Goal: Task Accomplishment & Management: Complete application form

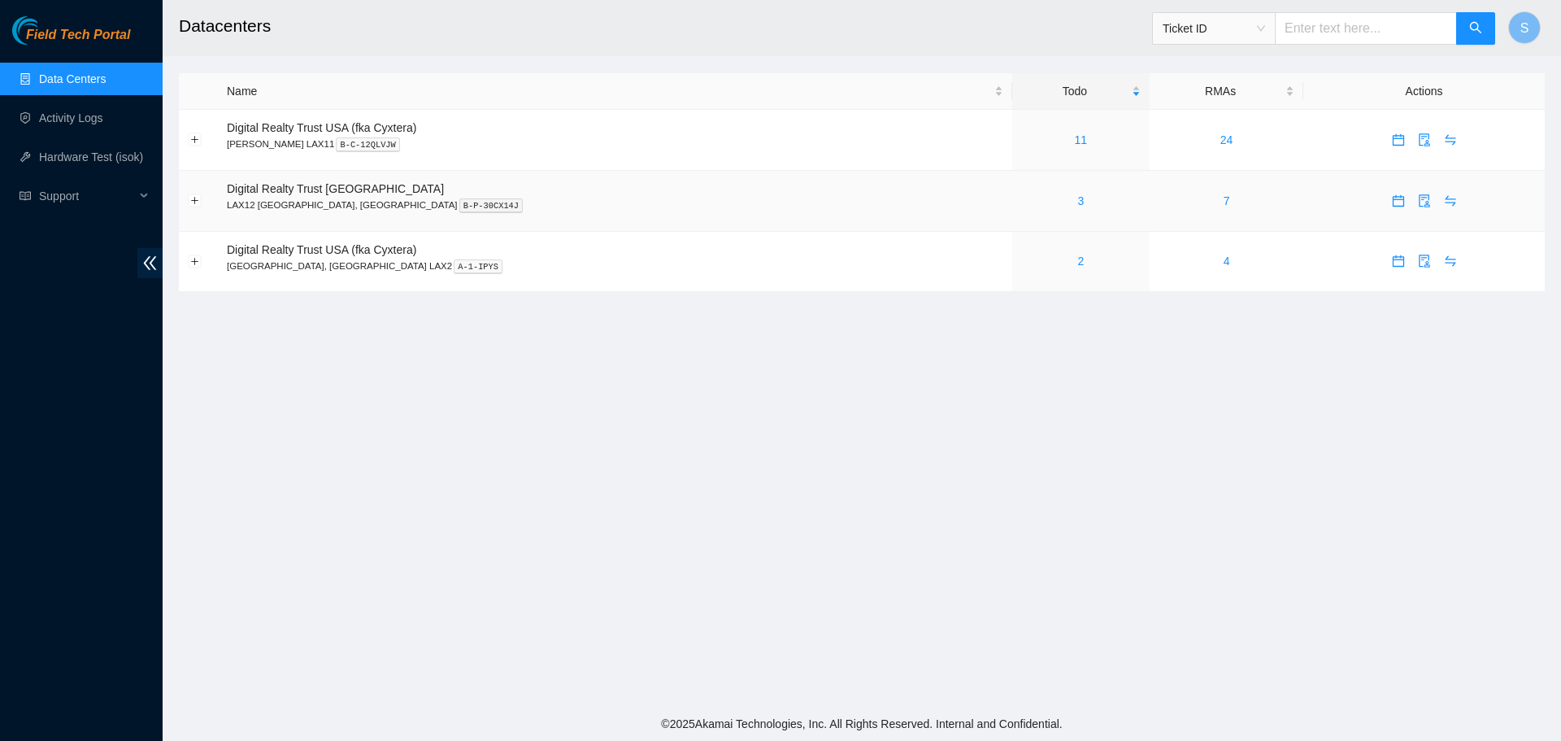
click at [1021, 199] on div "3" at bounding box center [1081, 201] width 120 height 18
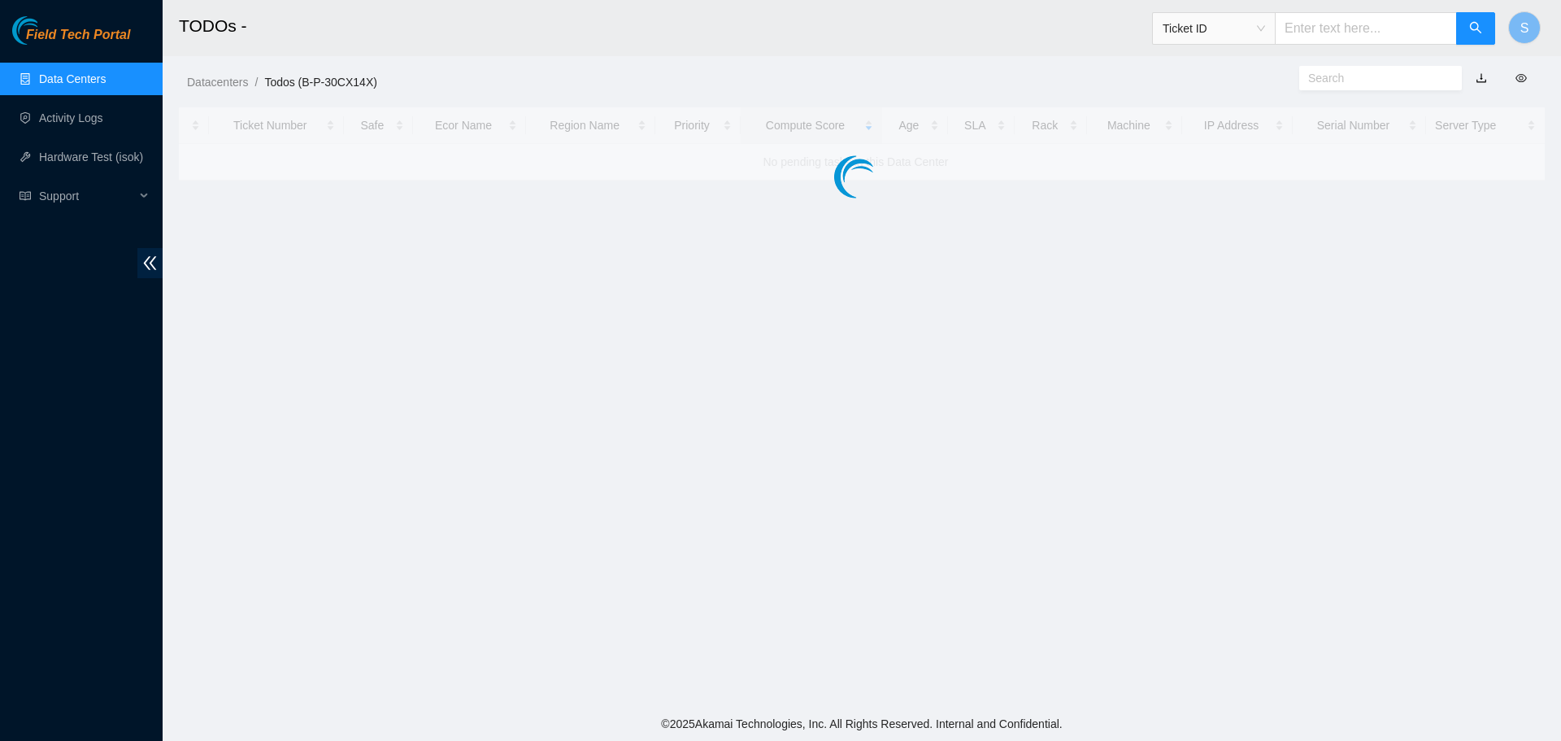
click at [961, 199] on main "TODOs - Ticket ID S Datacenters / Todos (B-P-30CX14X) / Ticket Number Safe Ecor…" at bounding box center [862, 353] width 1398 height 706
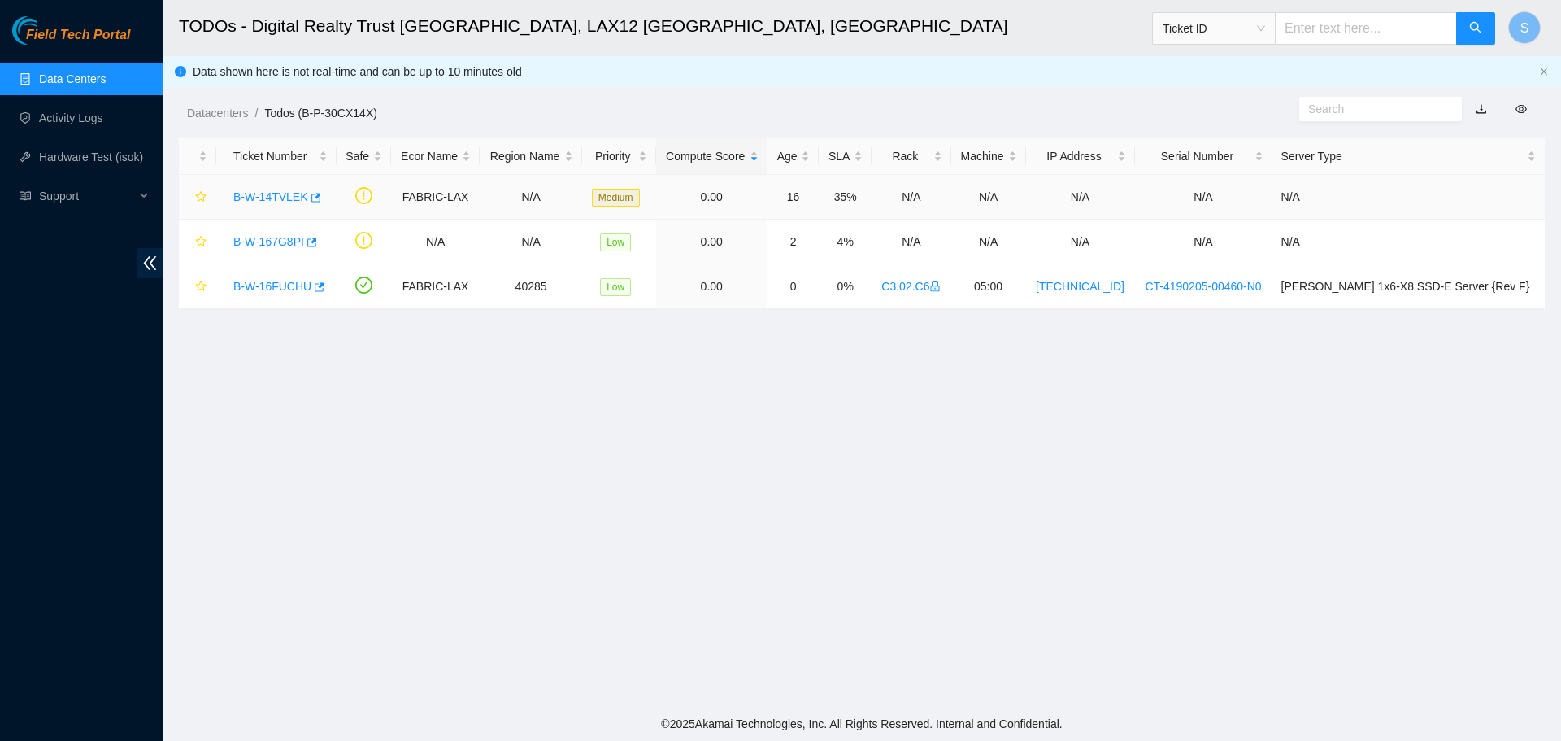
click at [245, 193] on link "B-W-14TVLEK" at bounding box center [270, 196] width 75 height 13
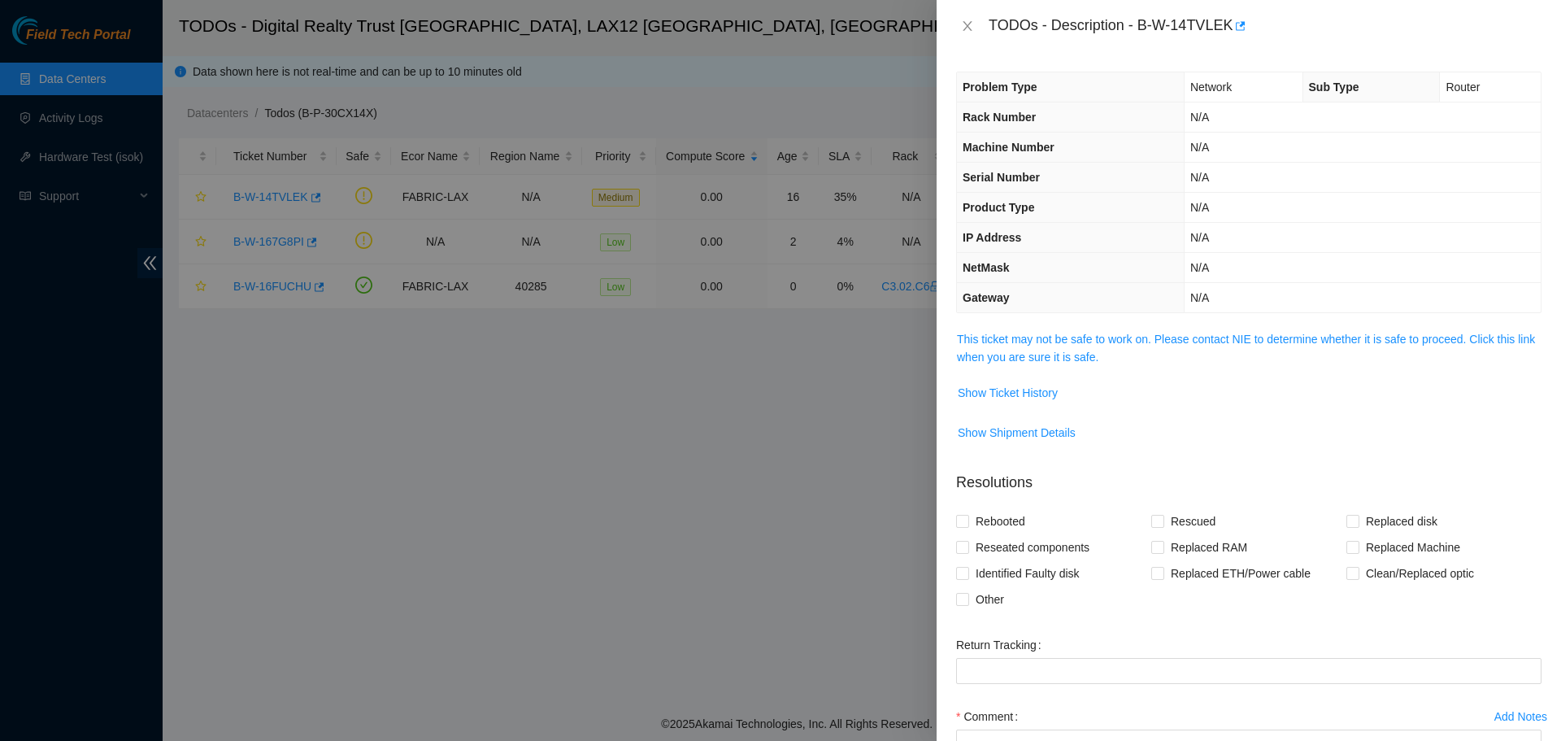
click at [1268, 346] on span "This ticket may not be safe to work on. Please contact NIE to determine whether…" at bounding box center [1249, 348] width 584 height 36
click at [1271, 338] on link "This ticket may not be safe to work on. Please contact NIE to determine whether…" at bounding box center [1246, 348] width 578 height 31
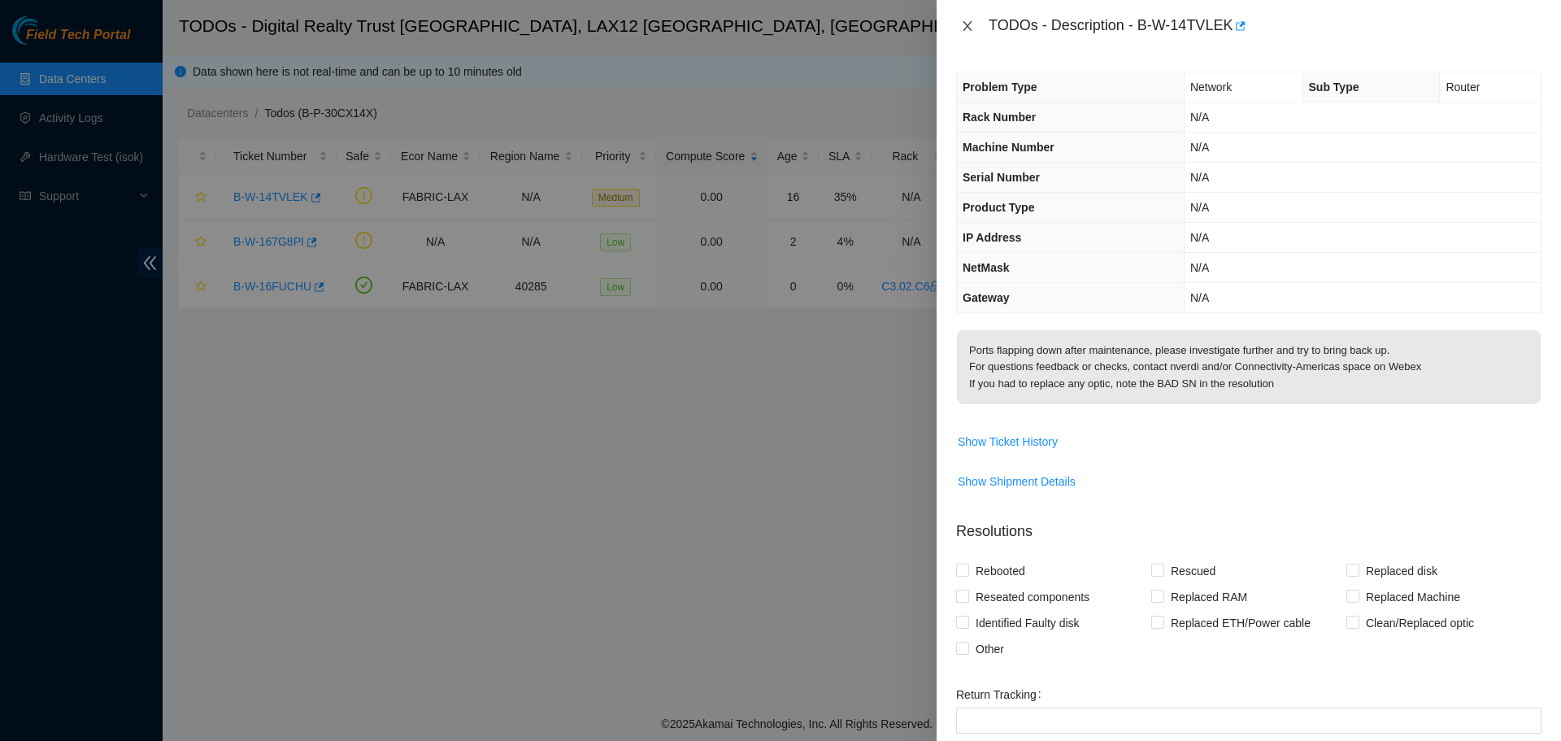
click at [967, 26] on icon "close" at bounding box center [967, 26] width 13 height 13
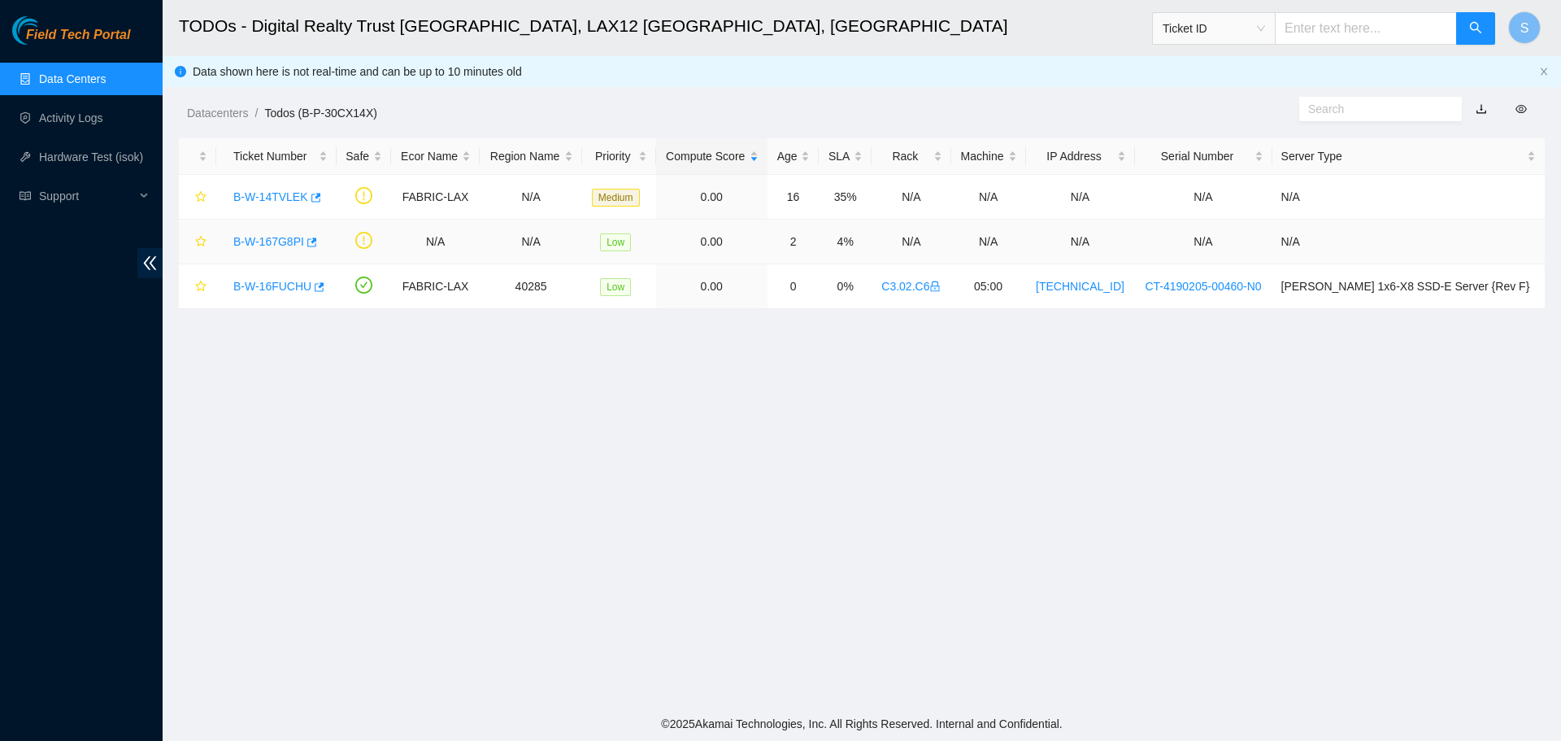
drag, startPoint x: 275, startPoint y: 234, endPoint x: 291, endPoint y: 240, distance: 17.2
click at [274, 235] on link "B-W-167G8PI" at bounding box center [268, 241] width 71 height 13
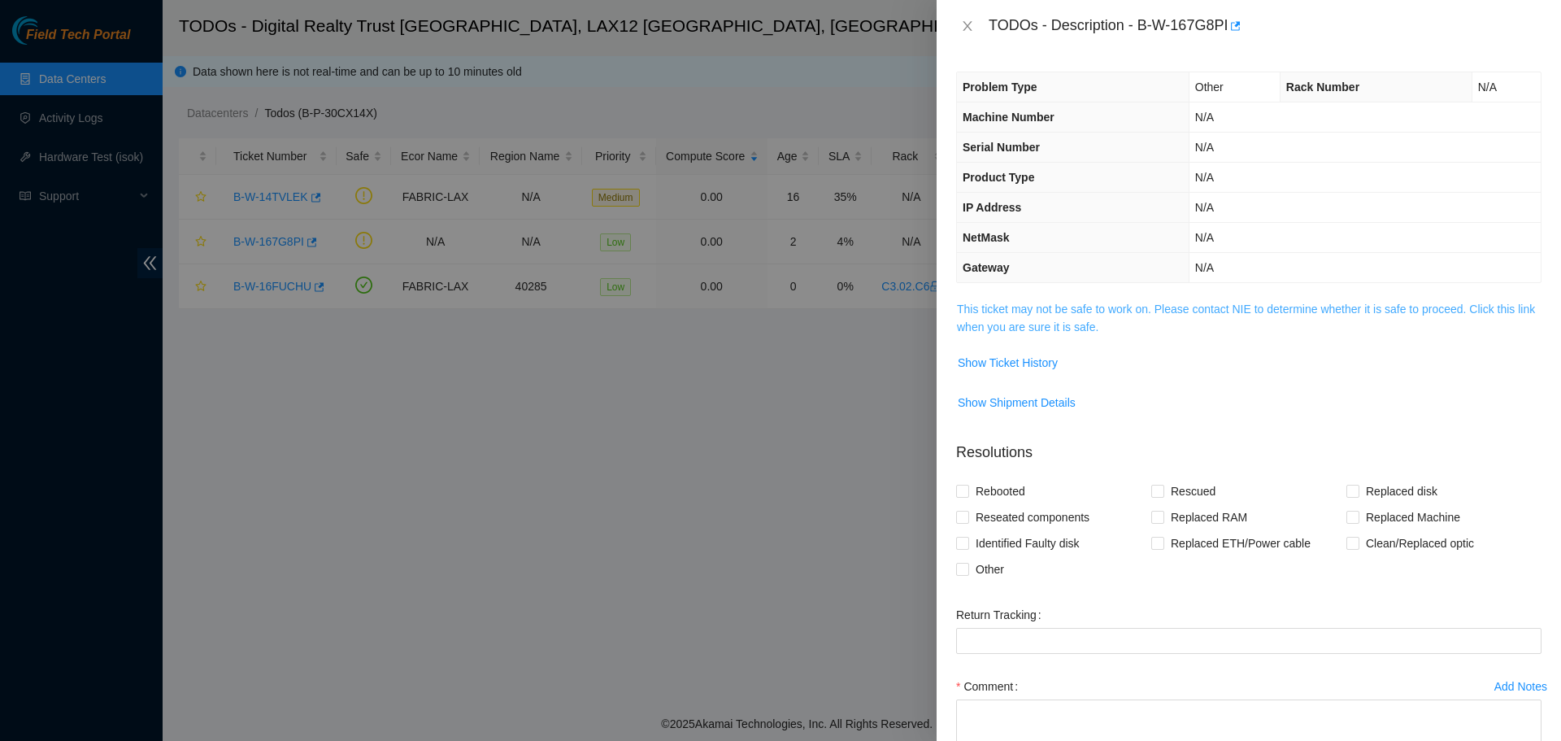
click at [1122, 310] on link "This ticket may not be safe to work on. Please contact NIE to determine whether…" at bounding box center [1246, 317] width 578 height 31
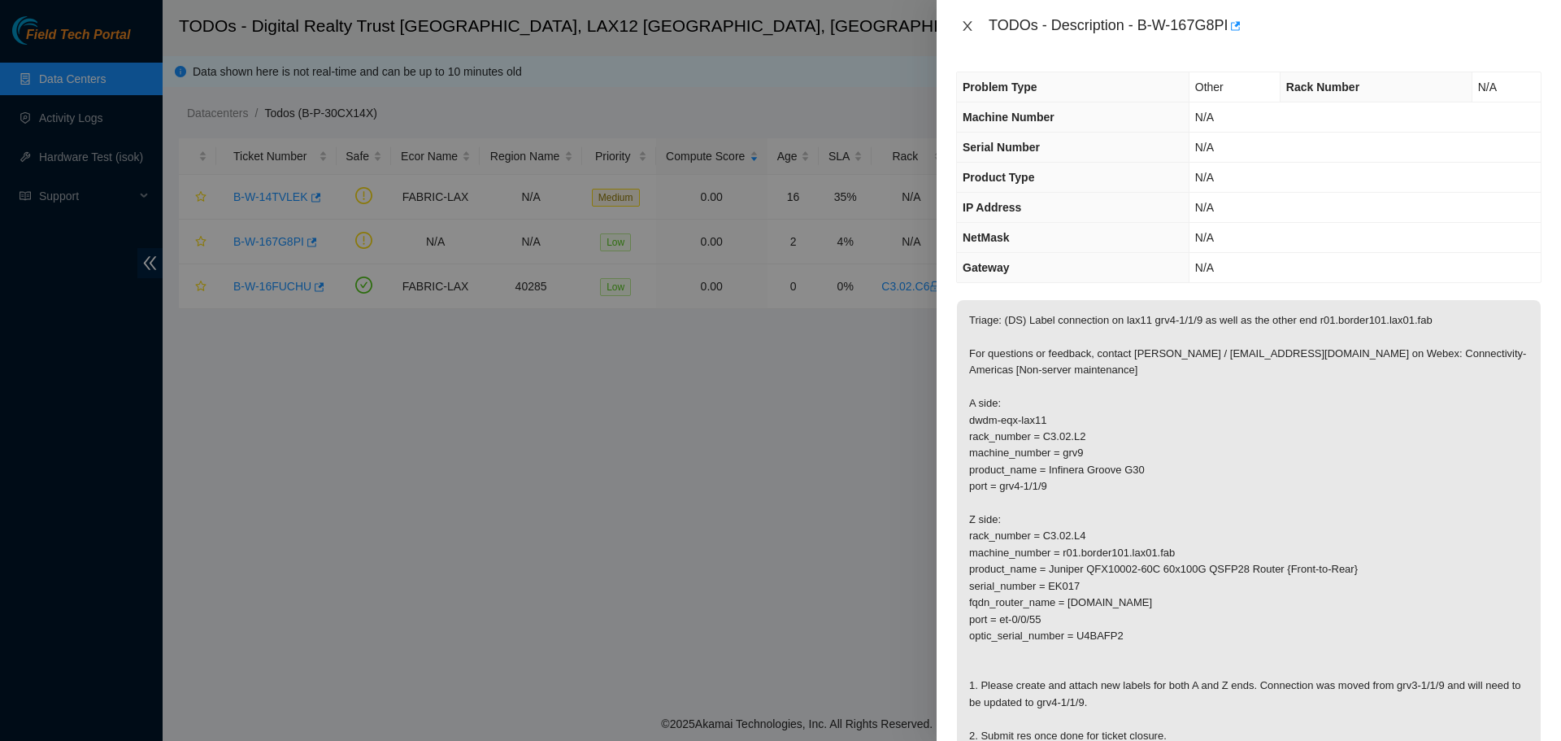
click at [962, 26] on icon "close" at bounding box center [967, 26] width 13 height 13
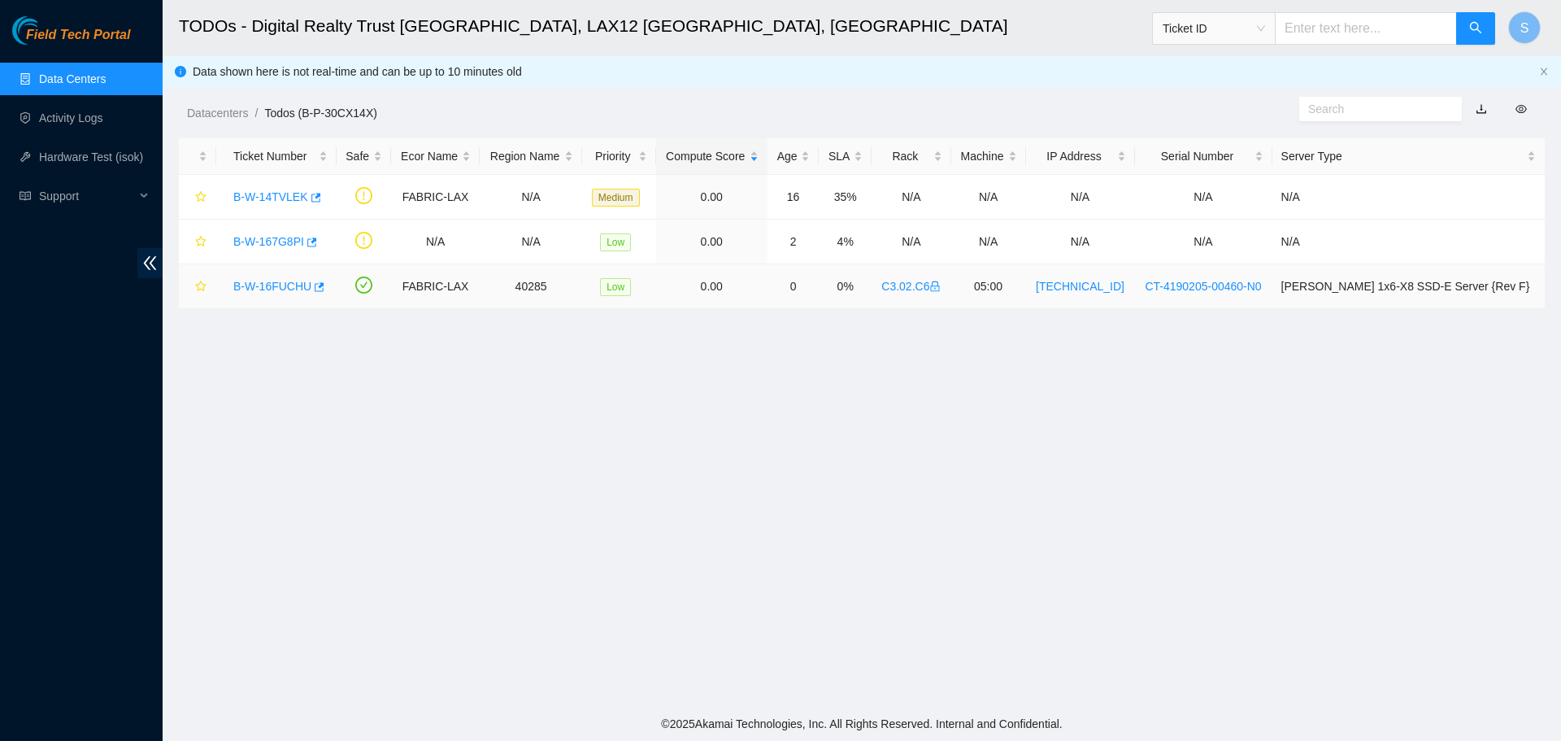
click at [290, 287] on link "B-W-16FUCHU" at bounding box center [272, 286] width 78 height 13
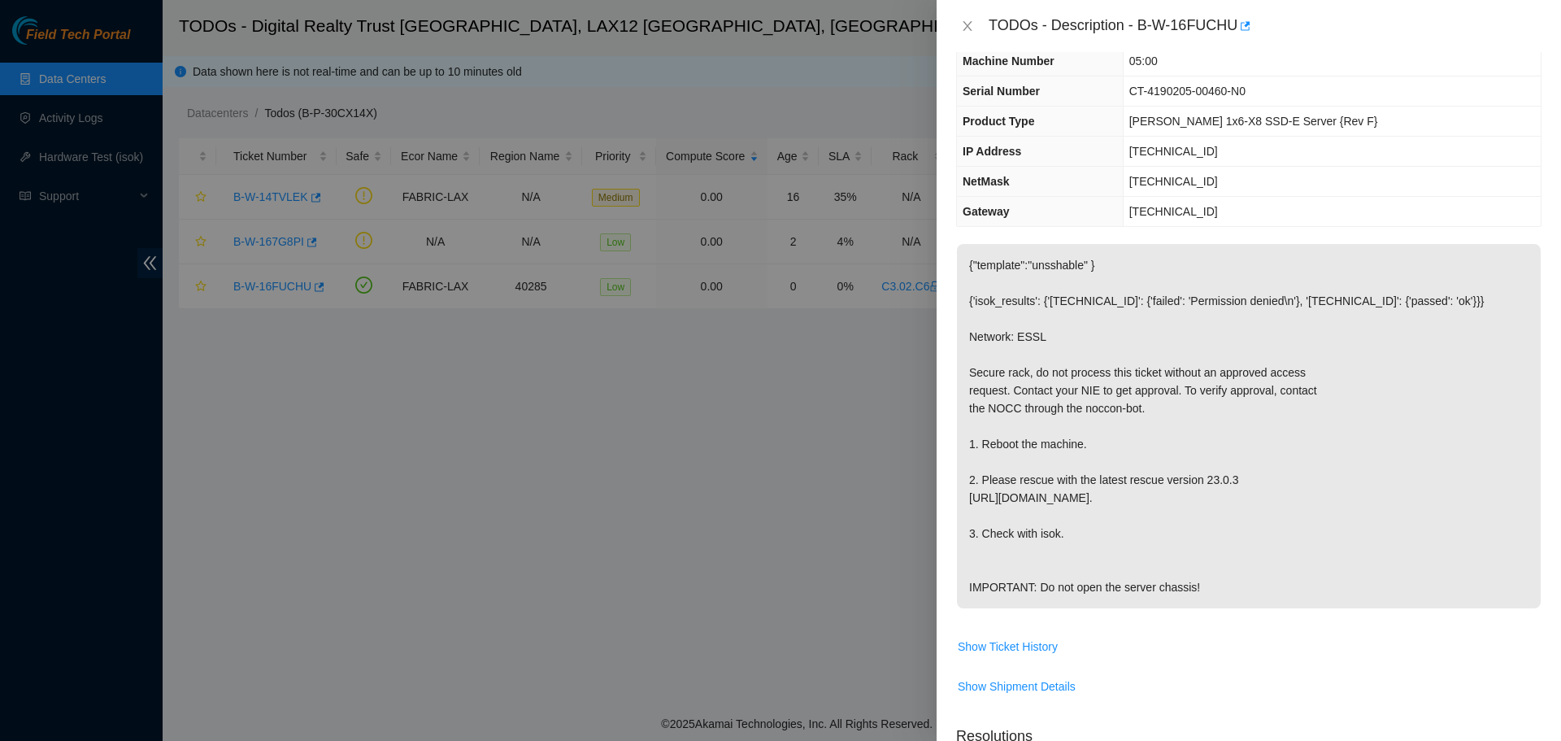
scroll to position [81, 0]
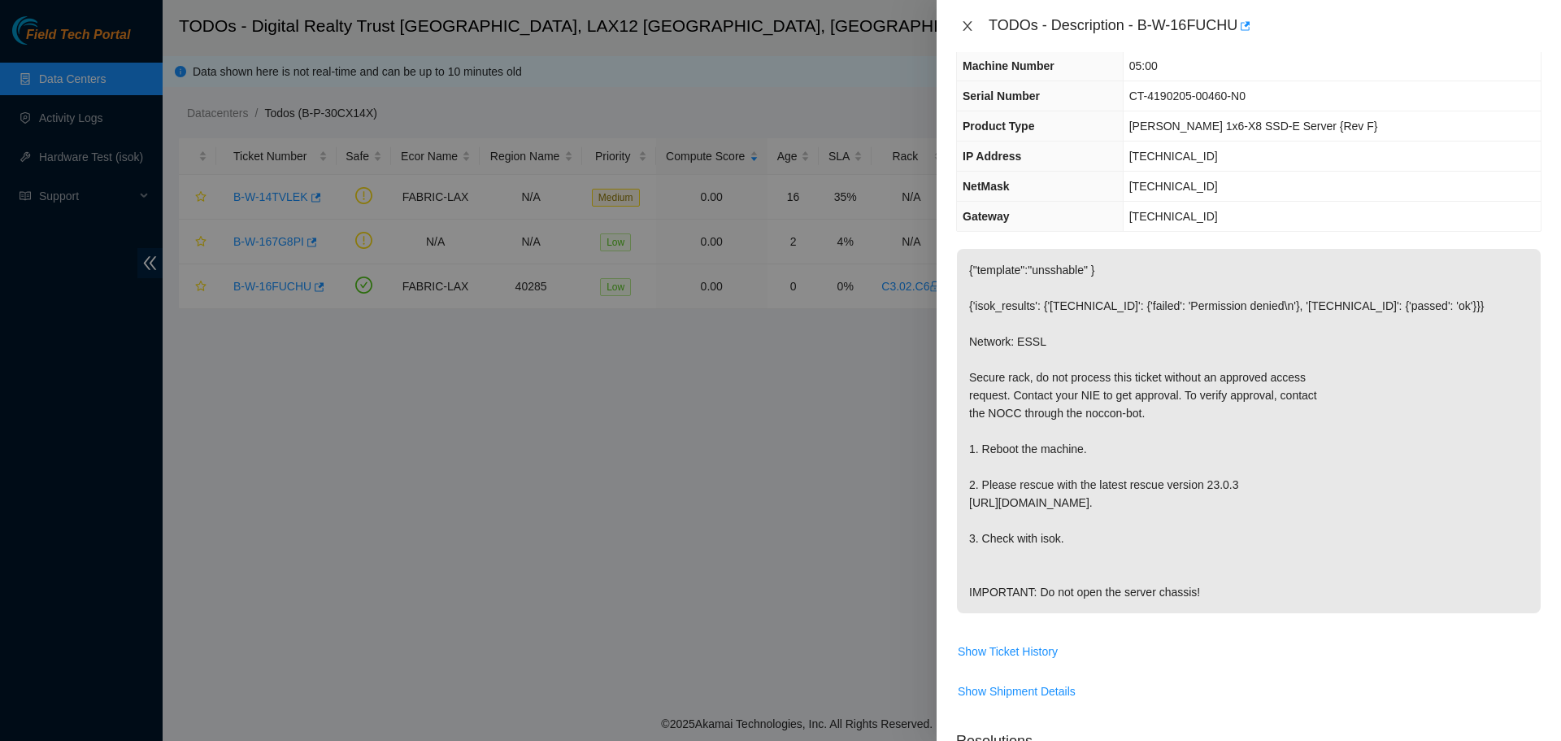
click at [972, 27] on icon "close" at bounding box center [967, 26] width 13 height 13
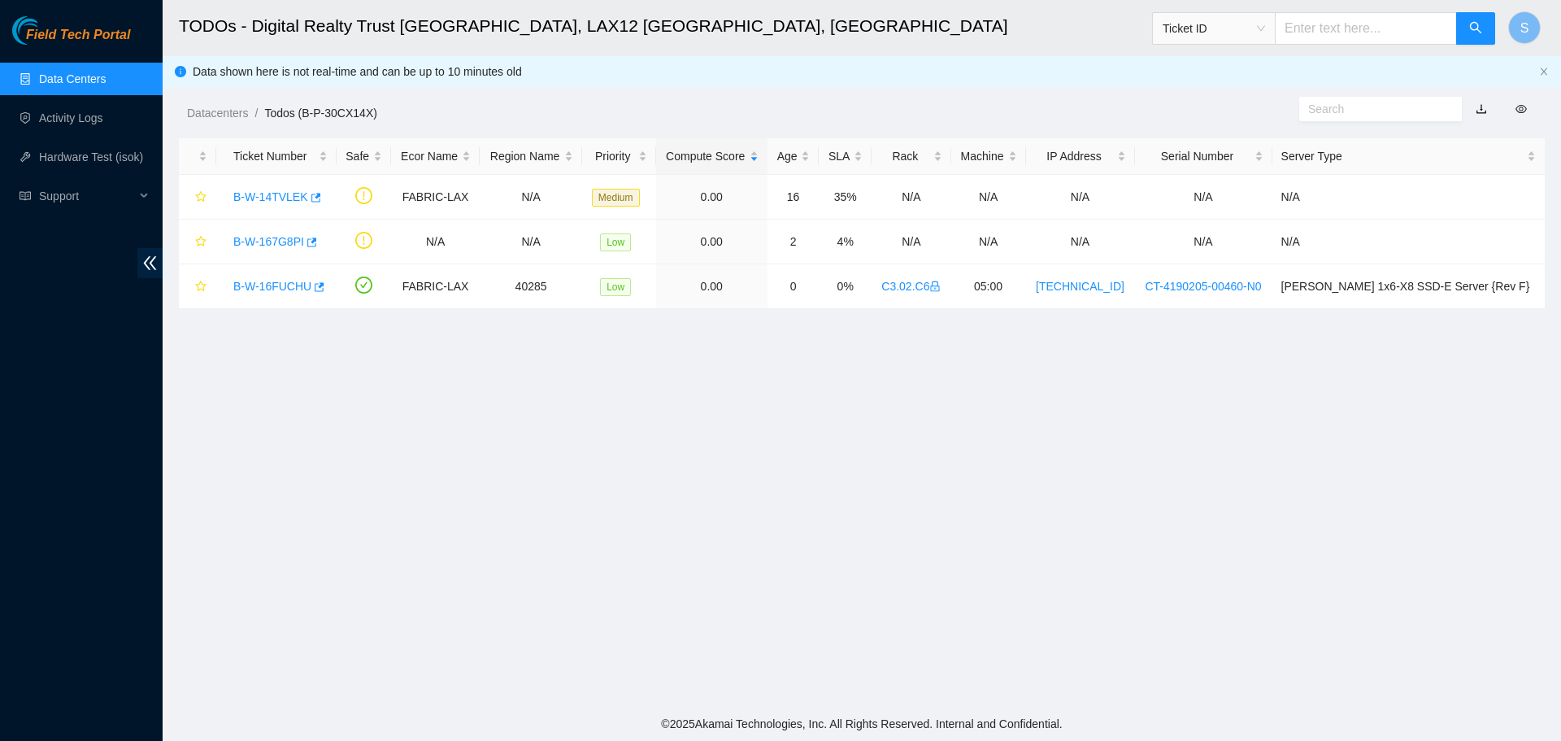
scroll to position [117, 0]
click at [267, 238] on link "B-W-167G8PI" at bounding box center [268, 241] width 71 height 13
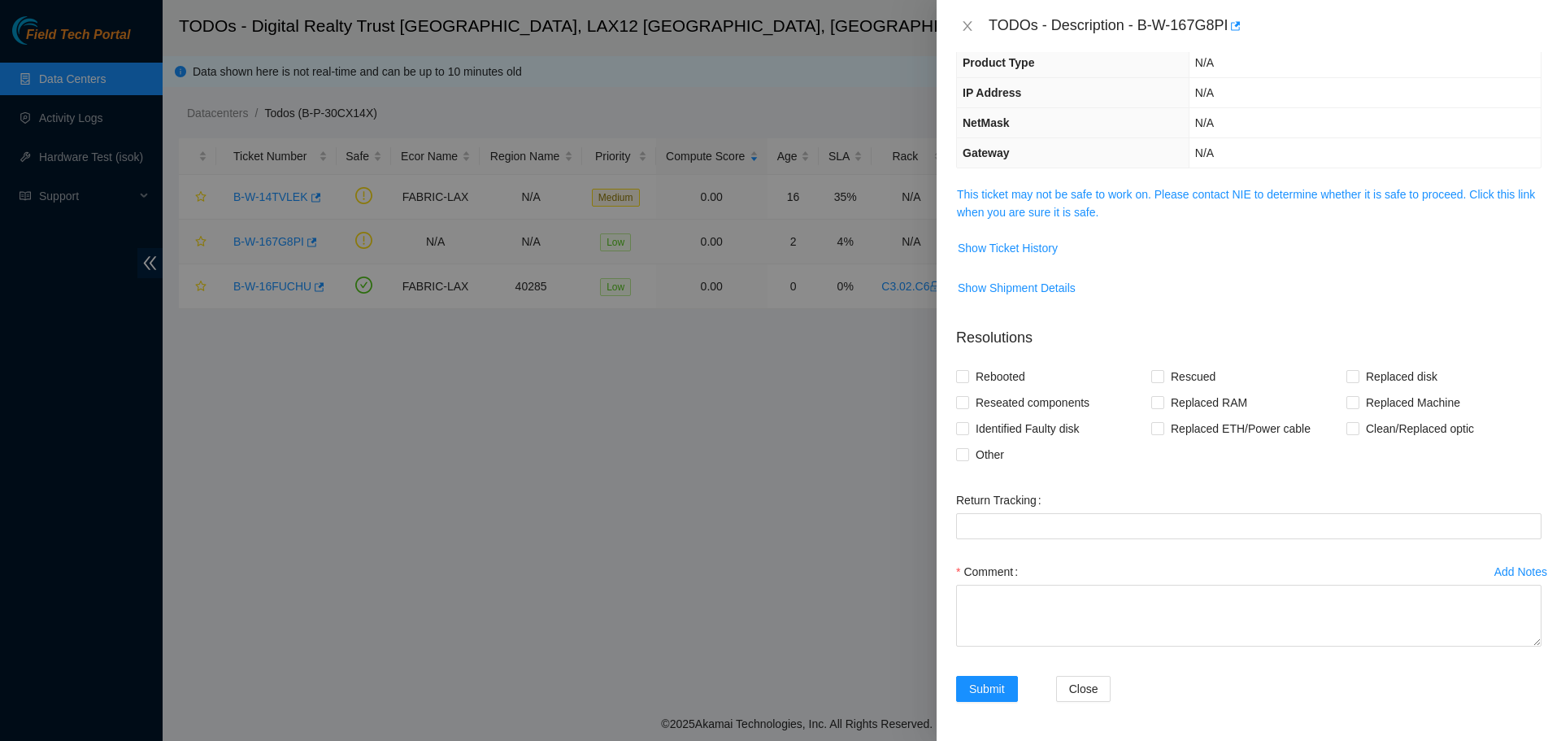
scroll to position [81, 0]
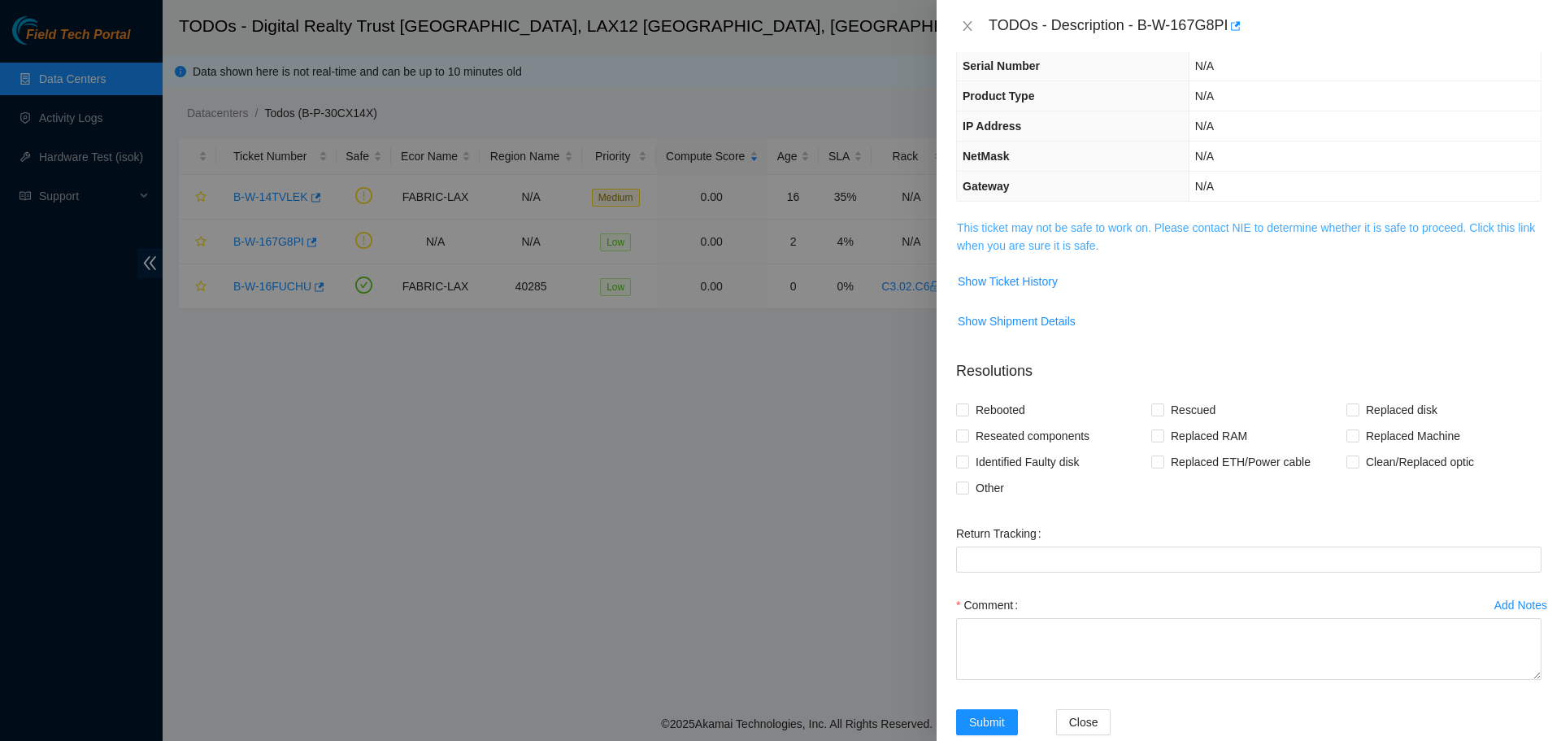
click at [1198, 221] on link "This ticket may not be safe to work on. Please contact NIE to determine whether…" at bounding box center [1246, 236] width 578 height 31
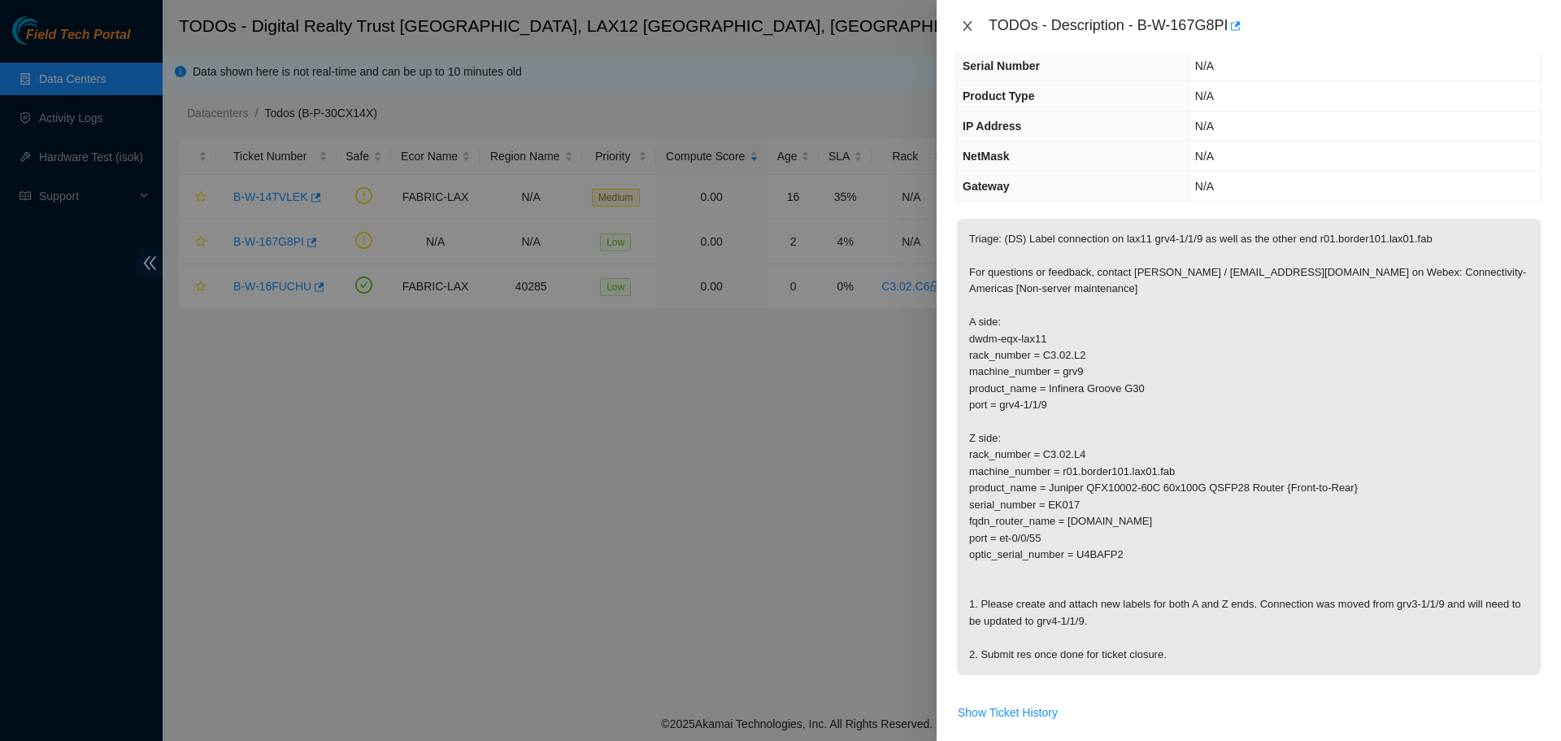
click at [963, 23] on icon "close" at bounding box center [967, 26] width 13 height 13
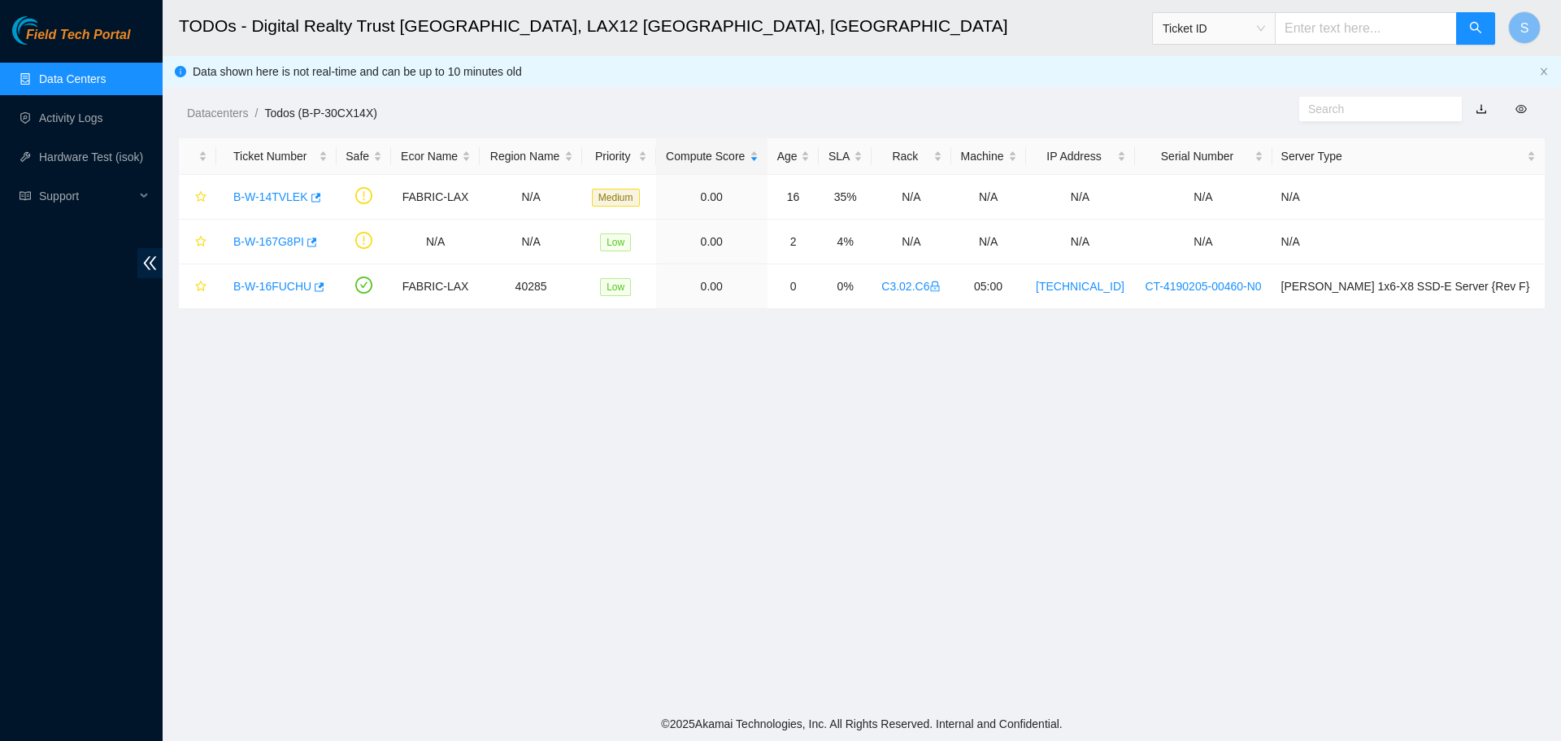
scroll to position [117, 0]
click at [265, 193] on link "B-W-14TVLEK" at bounding box center [270, 196] width 75 height 13
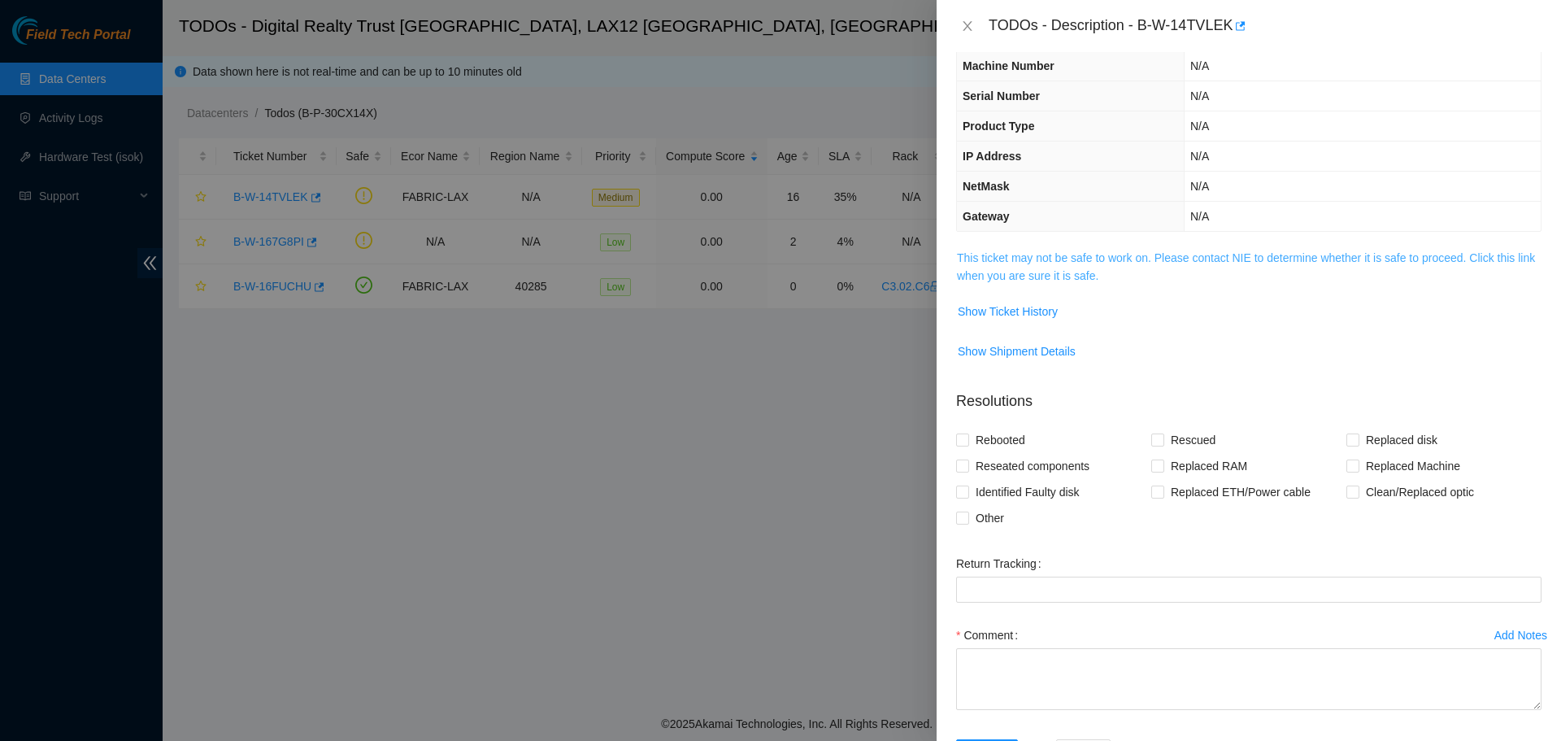
click at [1104, 272] on link "This ticket may not be safe to work on. Please contact NIE to determine whether…" at bounding box center [1246, 266] width 578 height 31
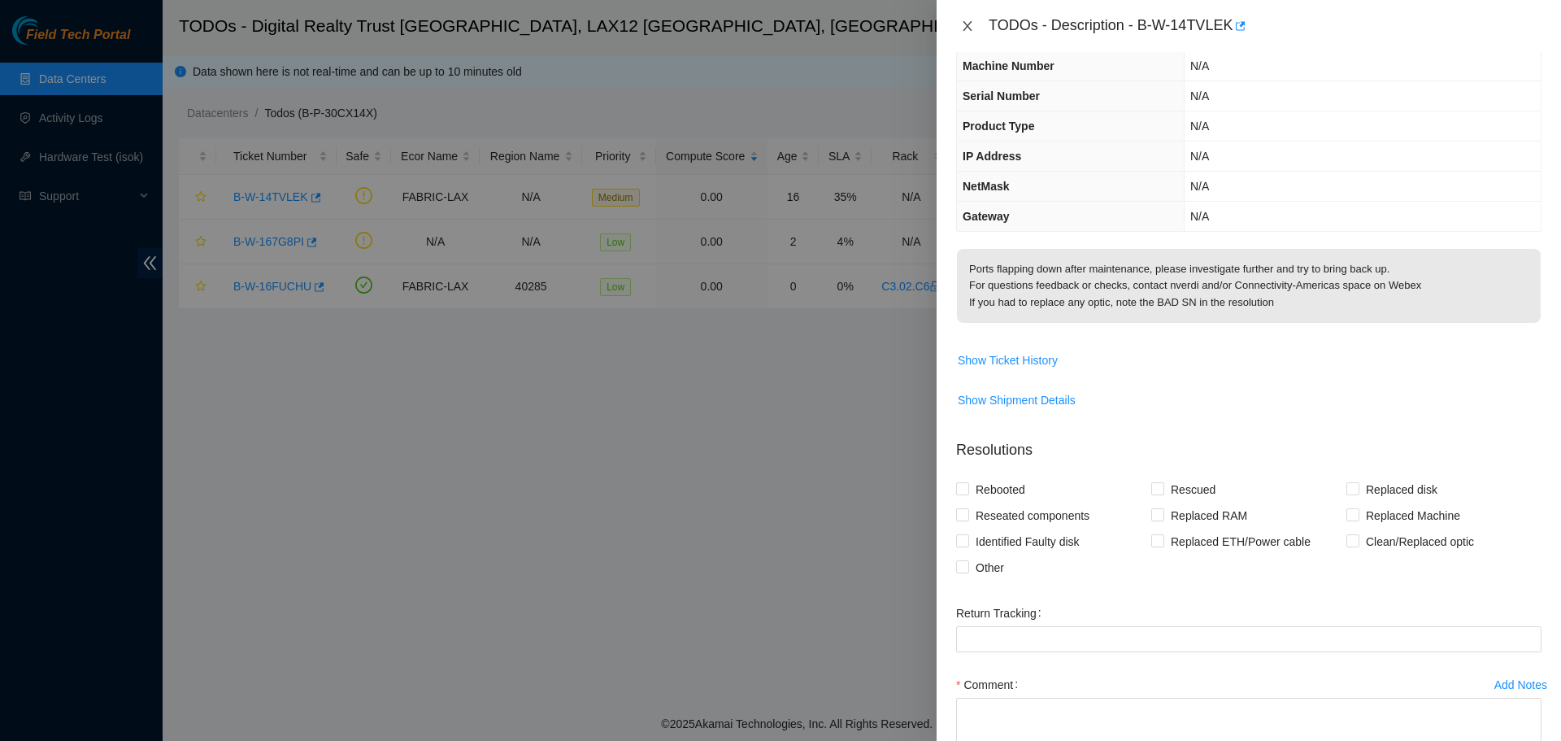
click at [972, 22] on icon "close" at bounding box center [967, 26] width 13 height 13
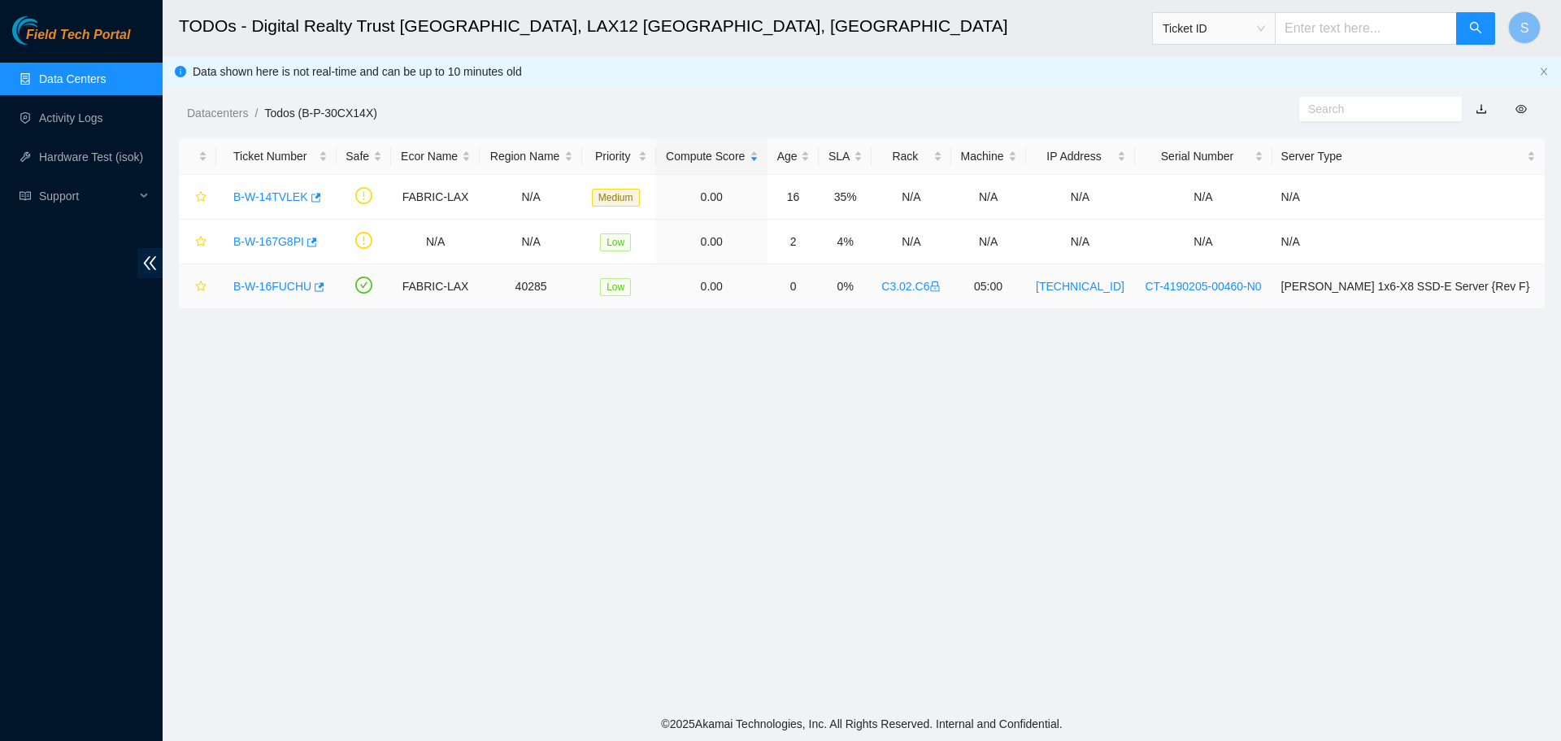
click at [263, 285] on link "B-W-16FUCHU" at bounding box center [272, 286] width 78 height 13
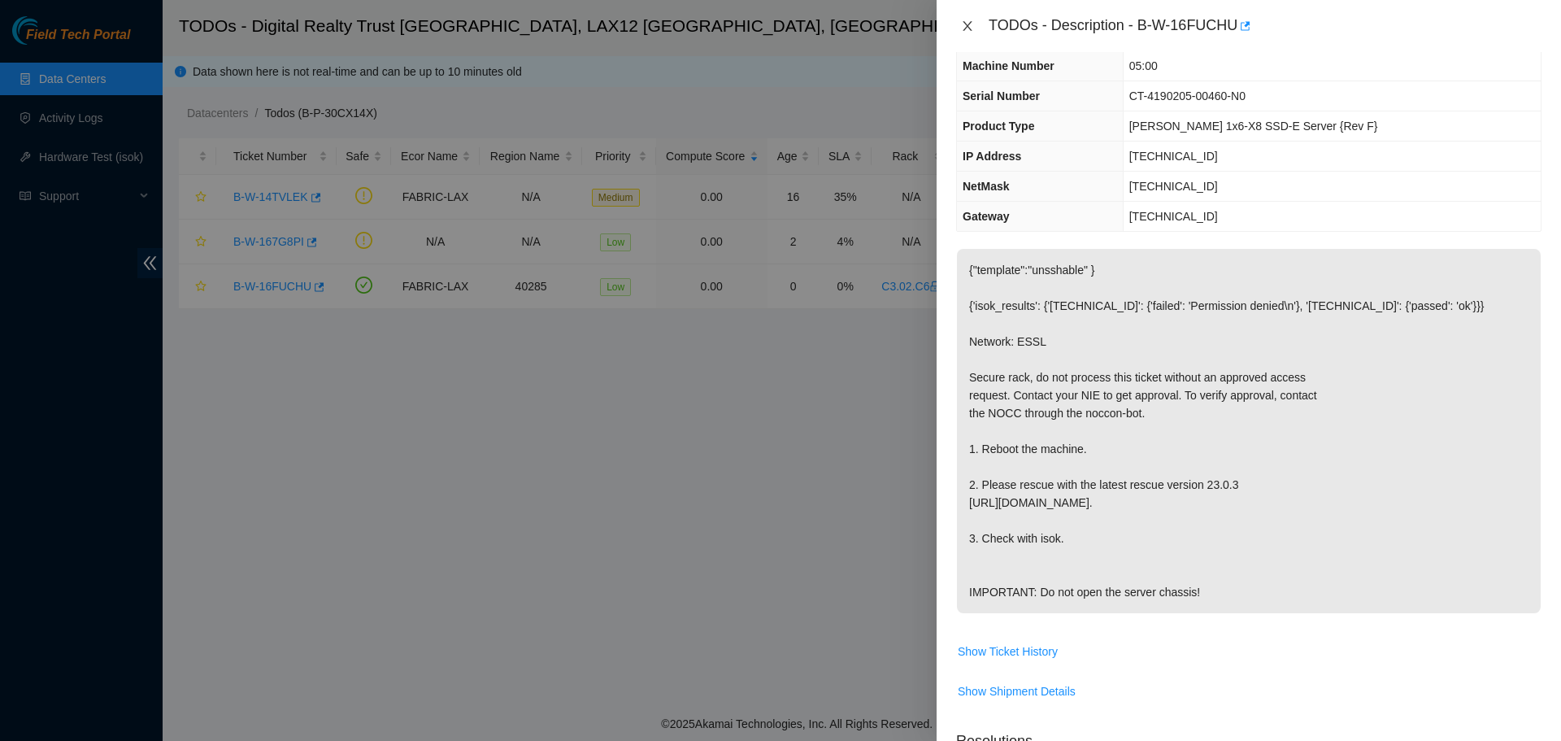
click at [962, 24] on icon "close" at bounding box center [967, 26] width 13 height 13
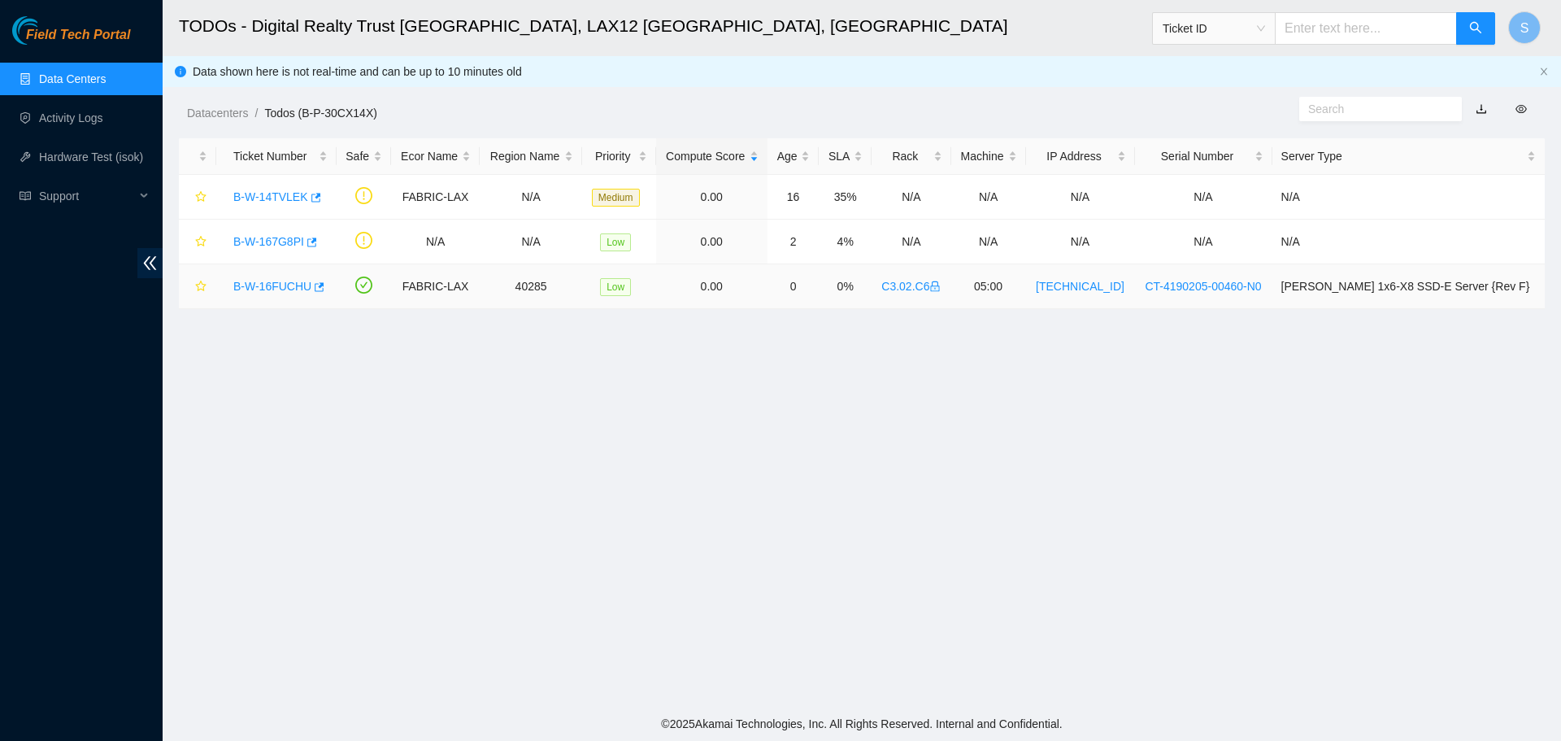
scroll to position [117, 0]
click at [265, 289] on link "B-W-16FUCHU" at bounding box center [272, 286] width 78 height 13
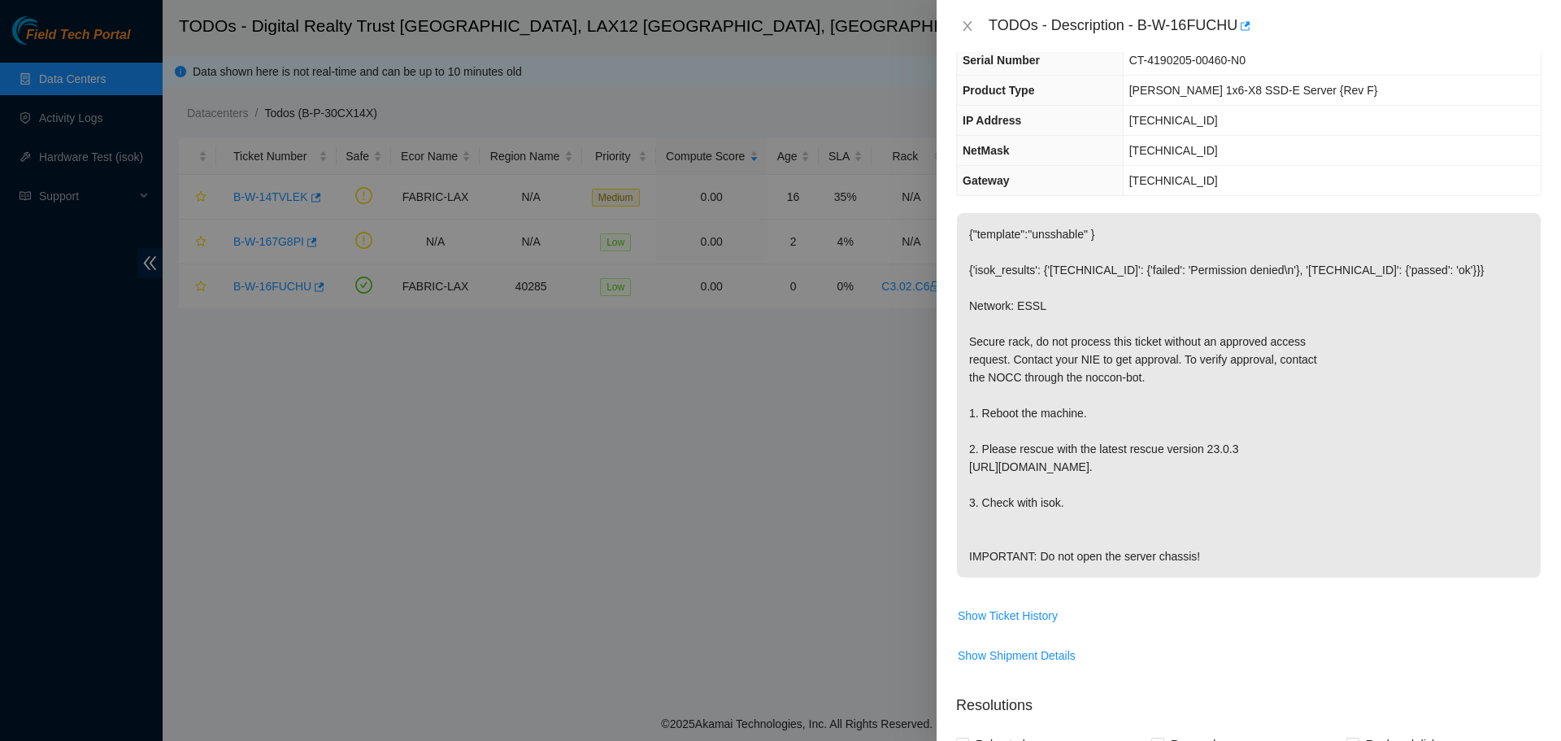
scroll to position [81, 0]
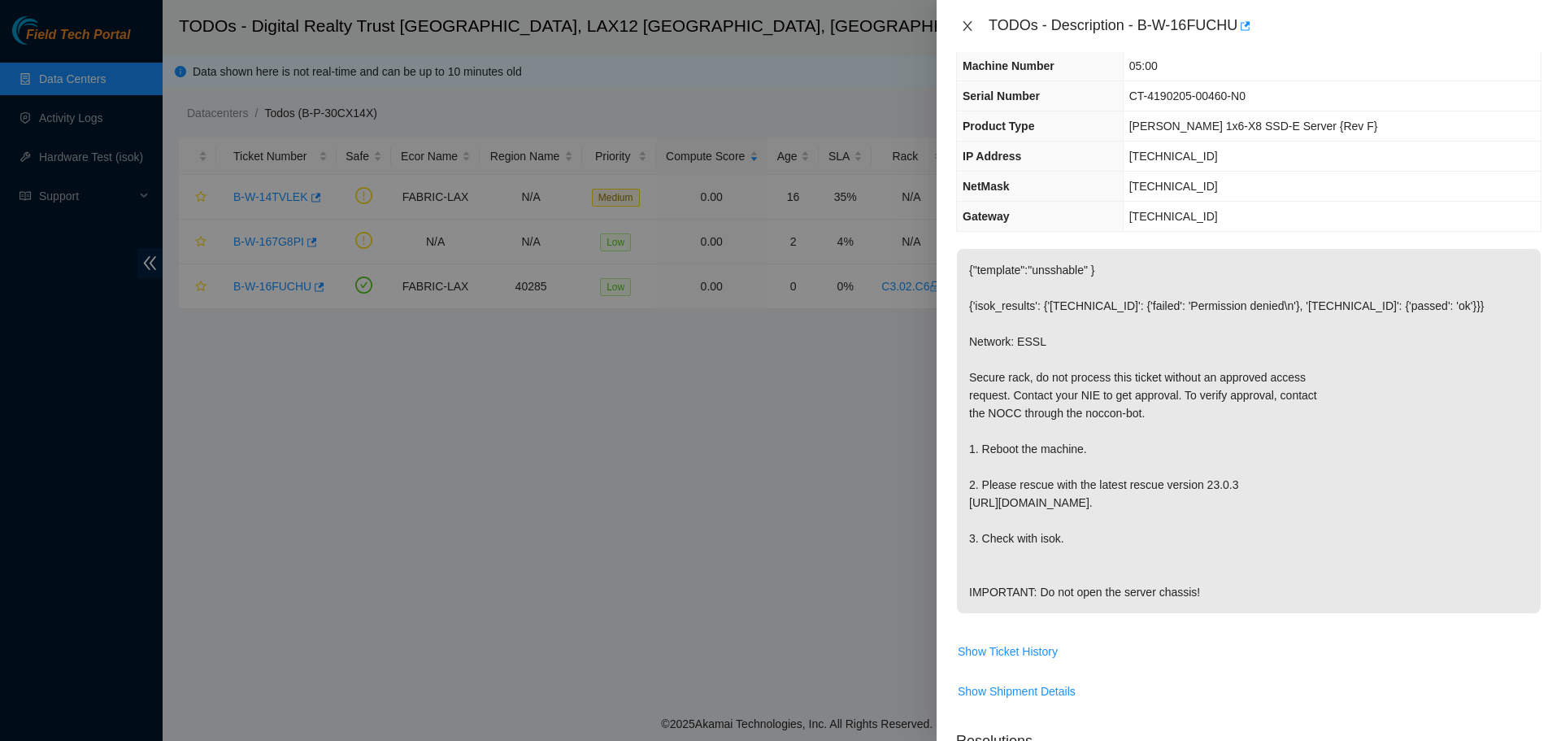
click at [967, 19] on button "Close" at bounding box center [967, 26] width 23 height 15
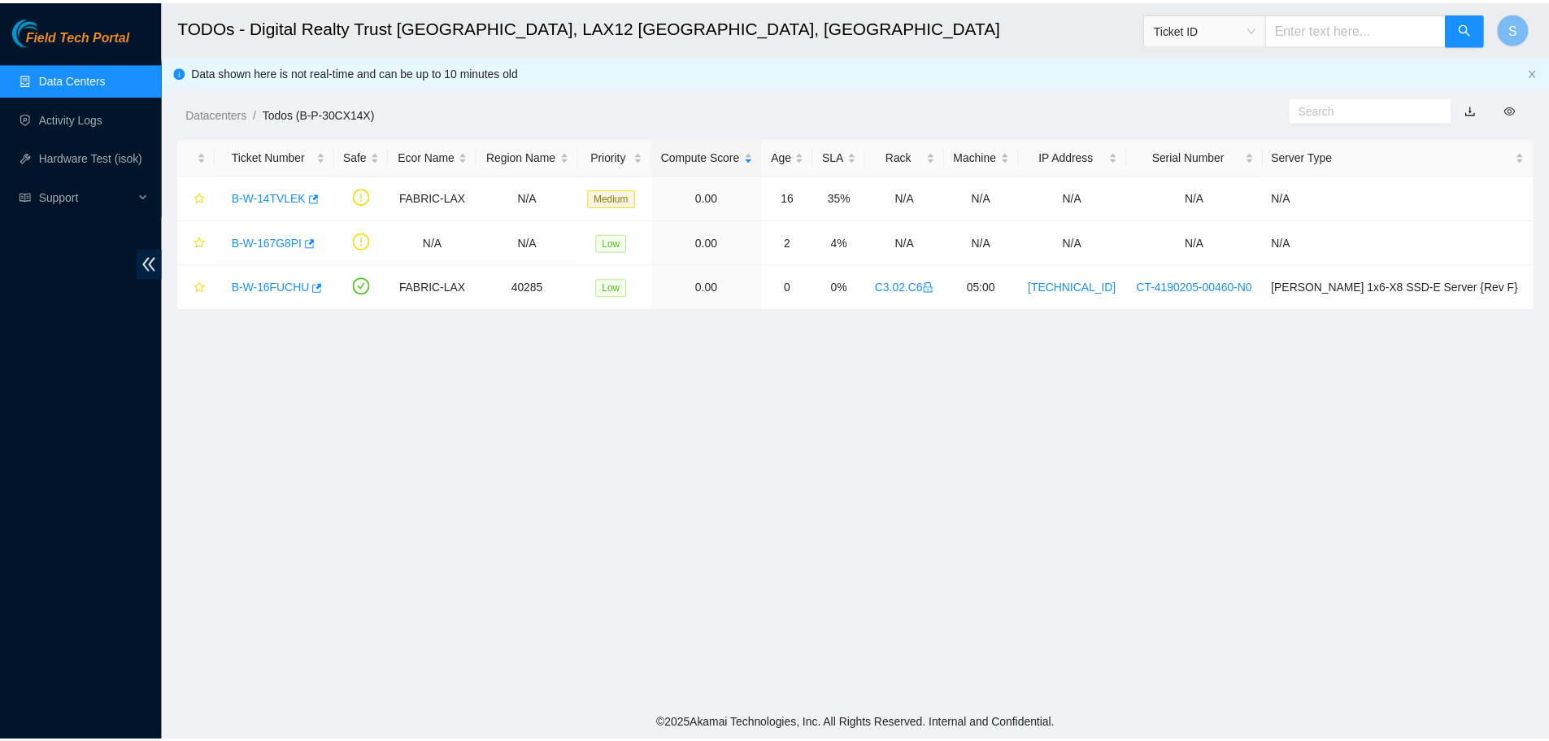
scroll to position [117, 0]
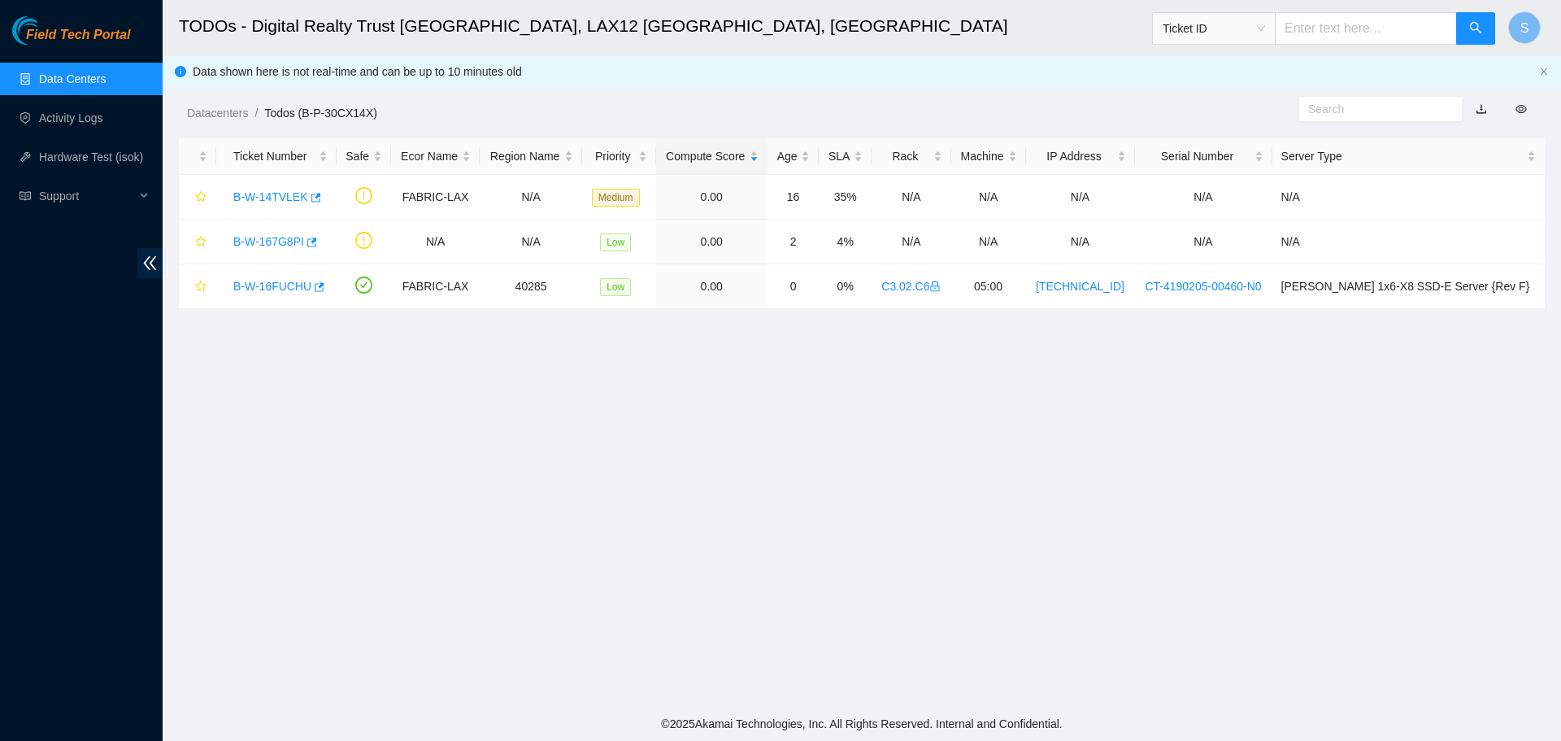
click at [95, 74] on link "Data Centers" at bounding box center [72, 78] width 67 height 13
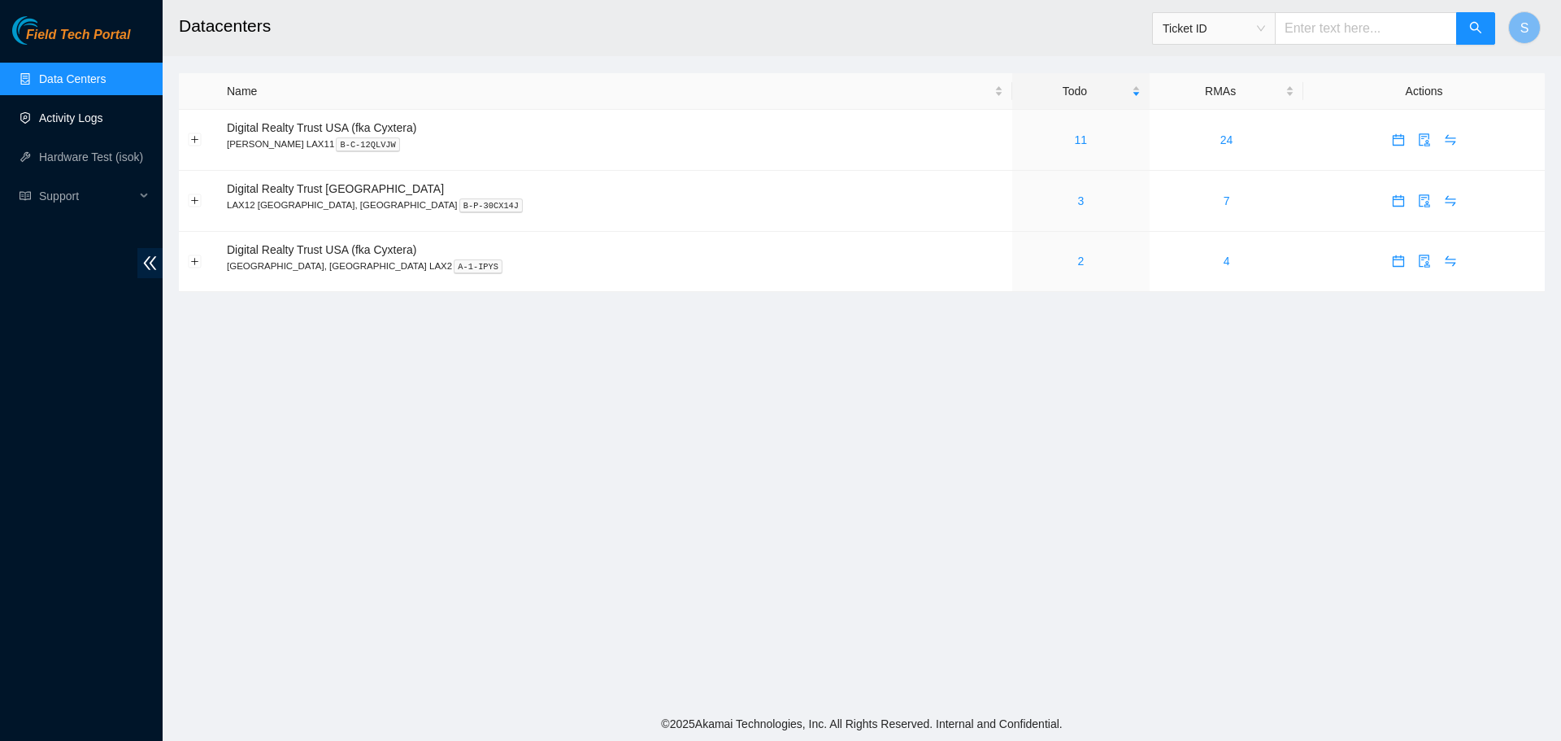
click at [102, 124] on link "Activity Logs" at bounding box center [71, 117] width 64 height 13
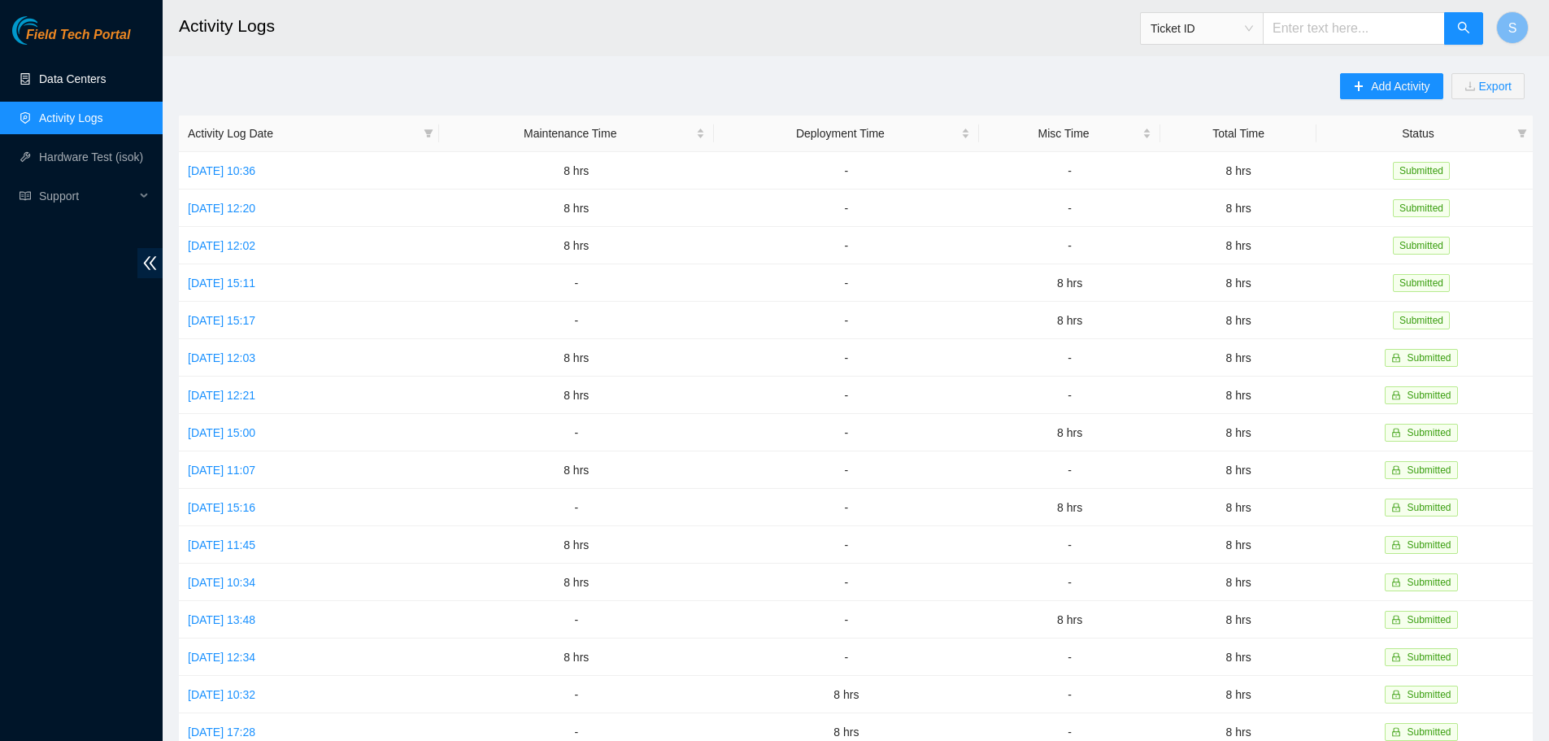
click at [90, 83] on link "Data Centers" at bounding box center [72, 78] width 67 height 13
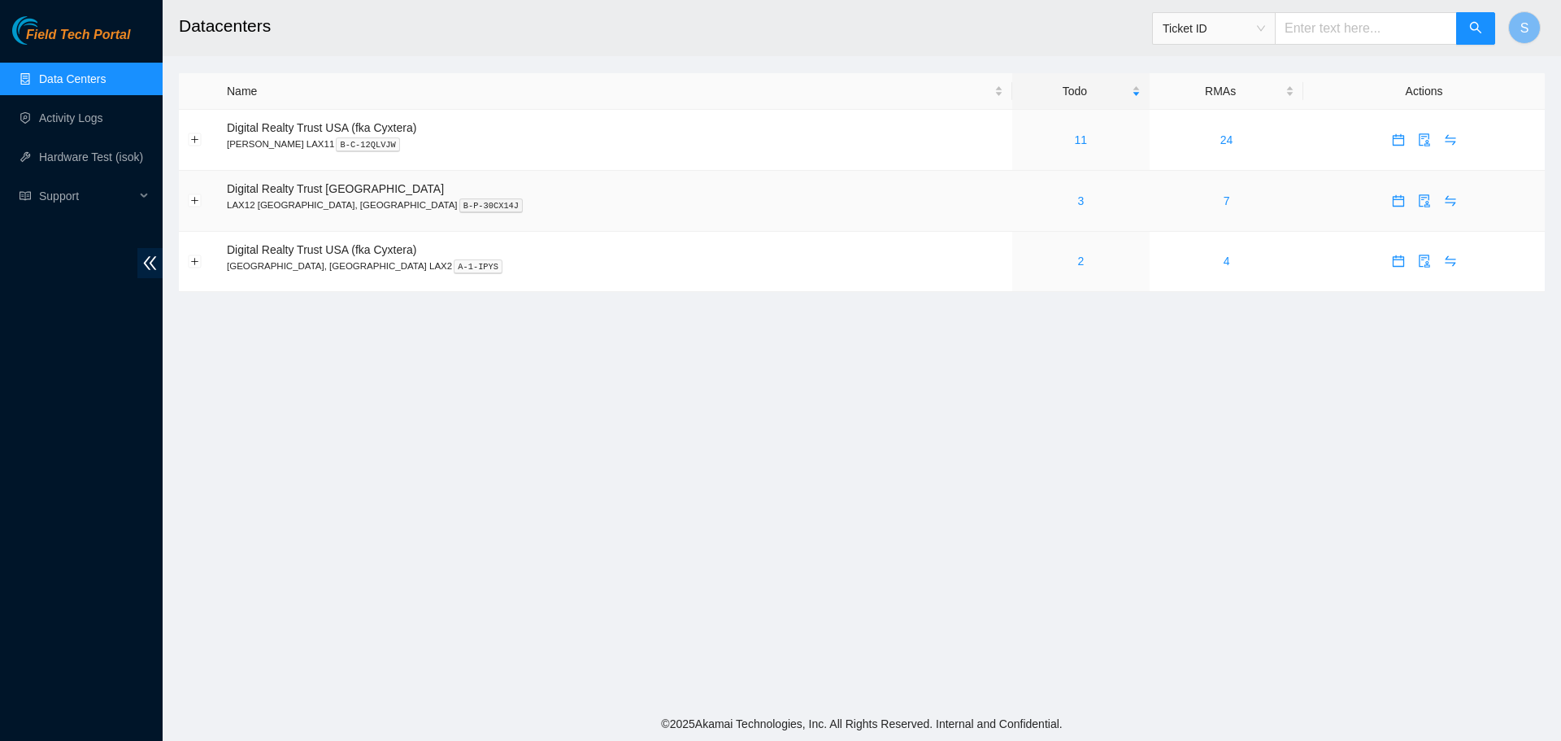
click at [1021, 209] on div "3" at bounding box center [1081, 201] width 120 height 18
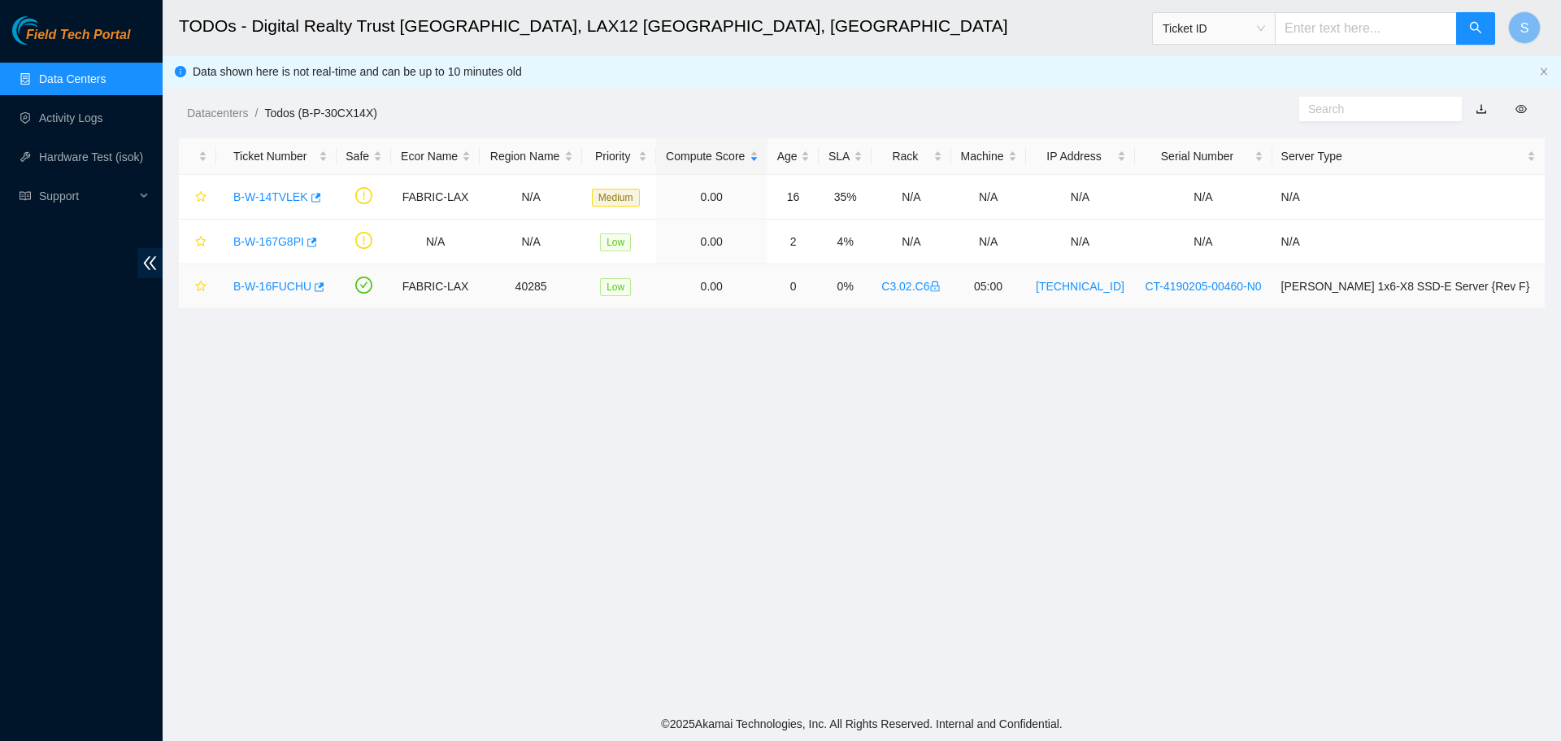
click at [267, 289] on link "B-W-16FUCHU" at bounding box center [272, 286] width 78 height 13
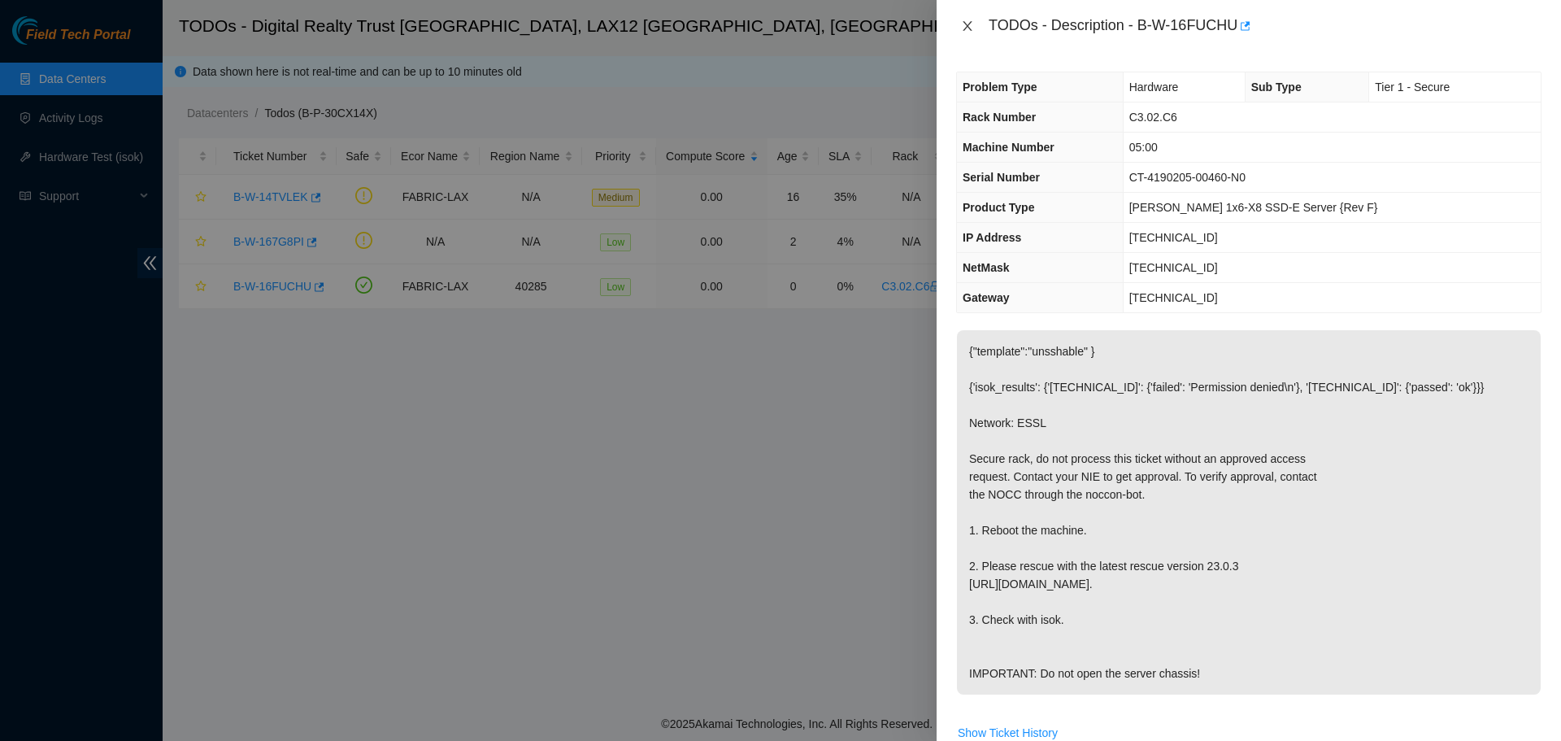
click at [976, 25] on button "Close" at bounding box center [967, 26] width 23 height 15
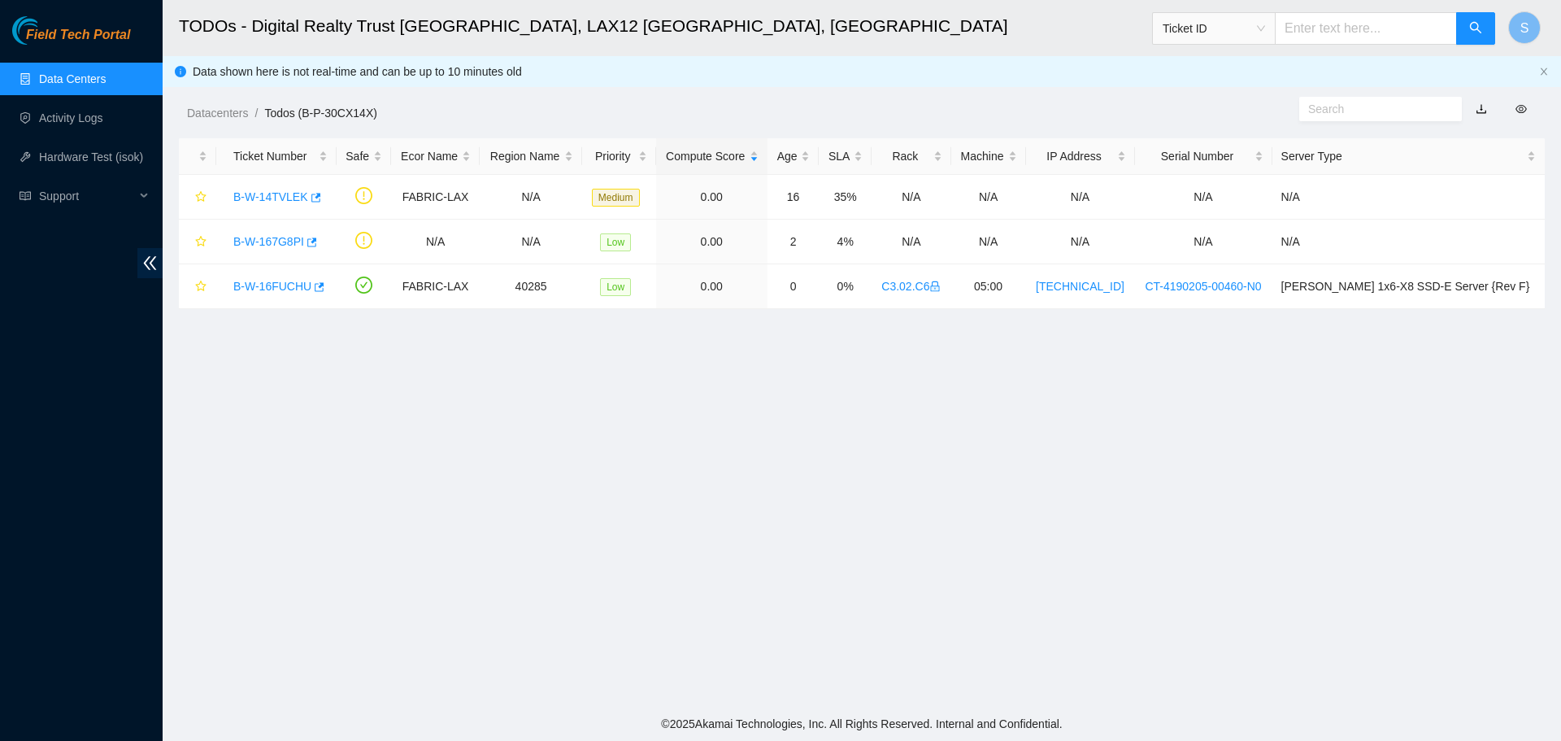
click at [95, 81] on link "Data Centers" at bounding box center [72, 78] width 67 height 13
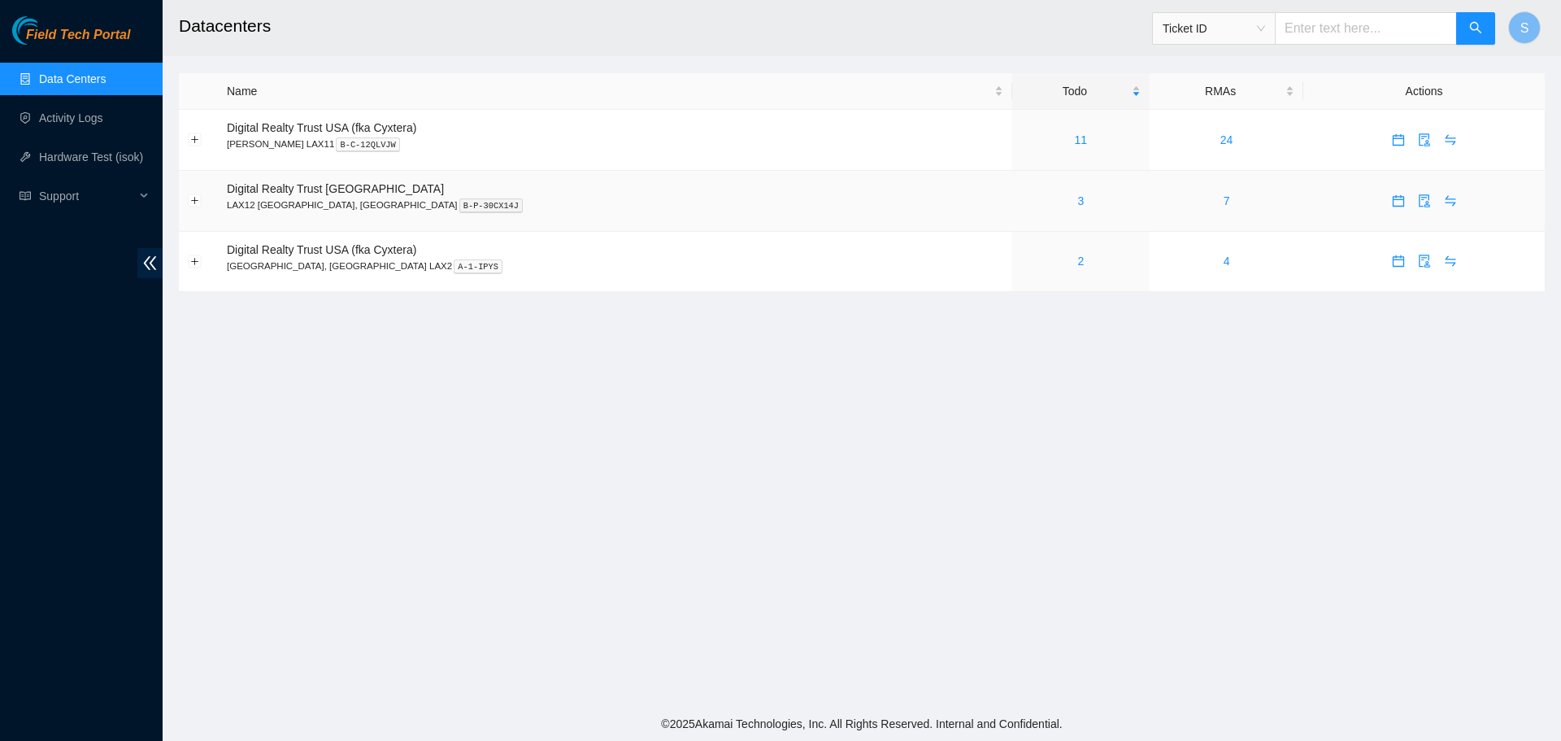
click at [1385, 208] on button "button" at bounding box center [1398, 201] width 26 height 26
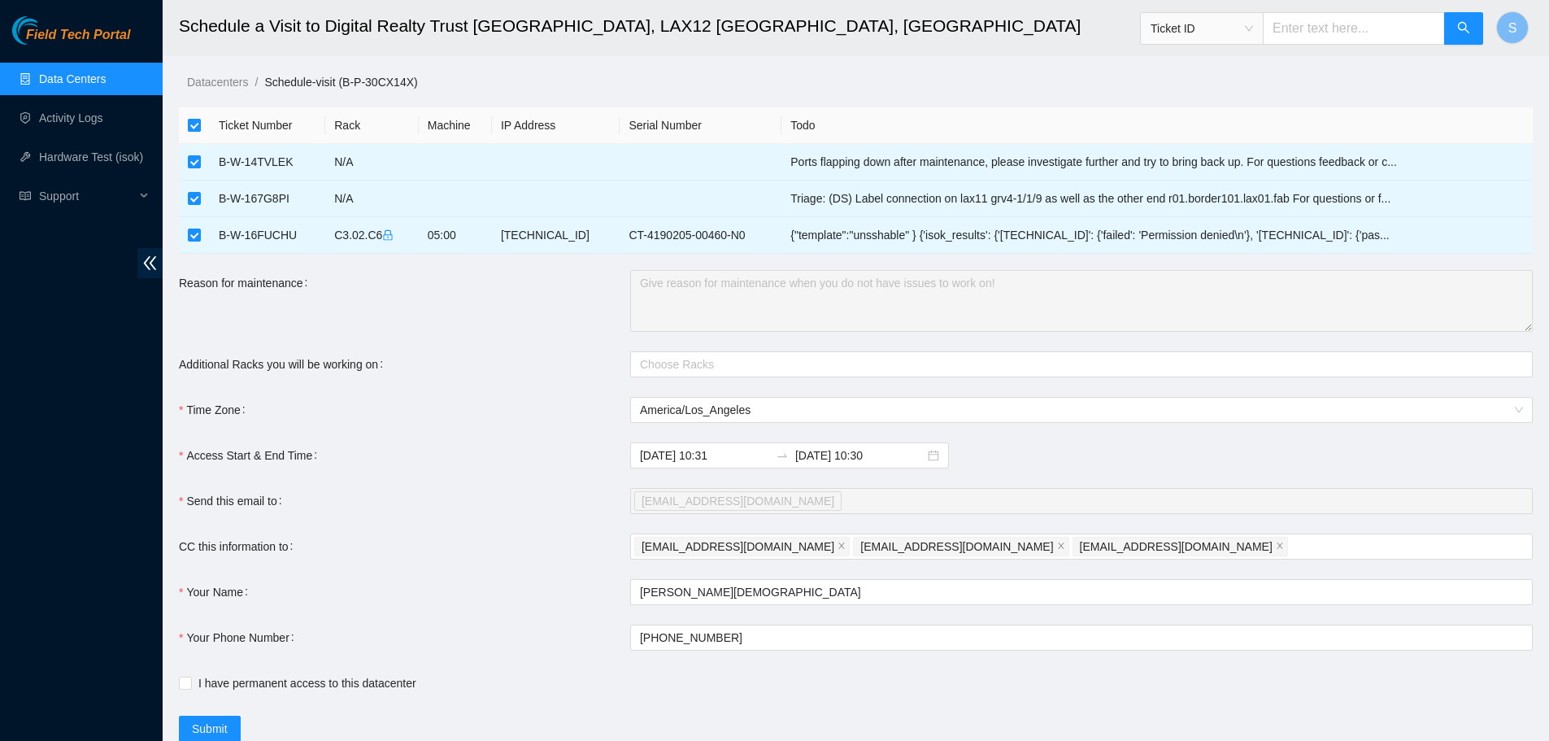
click at [196, 127] on input "checkbox" at bounding box center [194, 125] width 13 height 13
checkbox input "false"
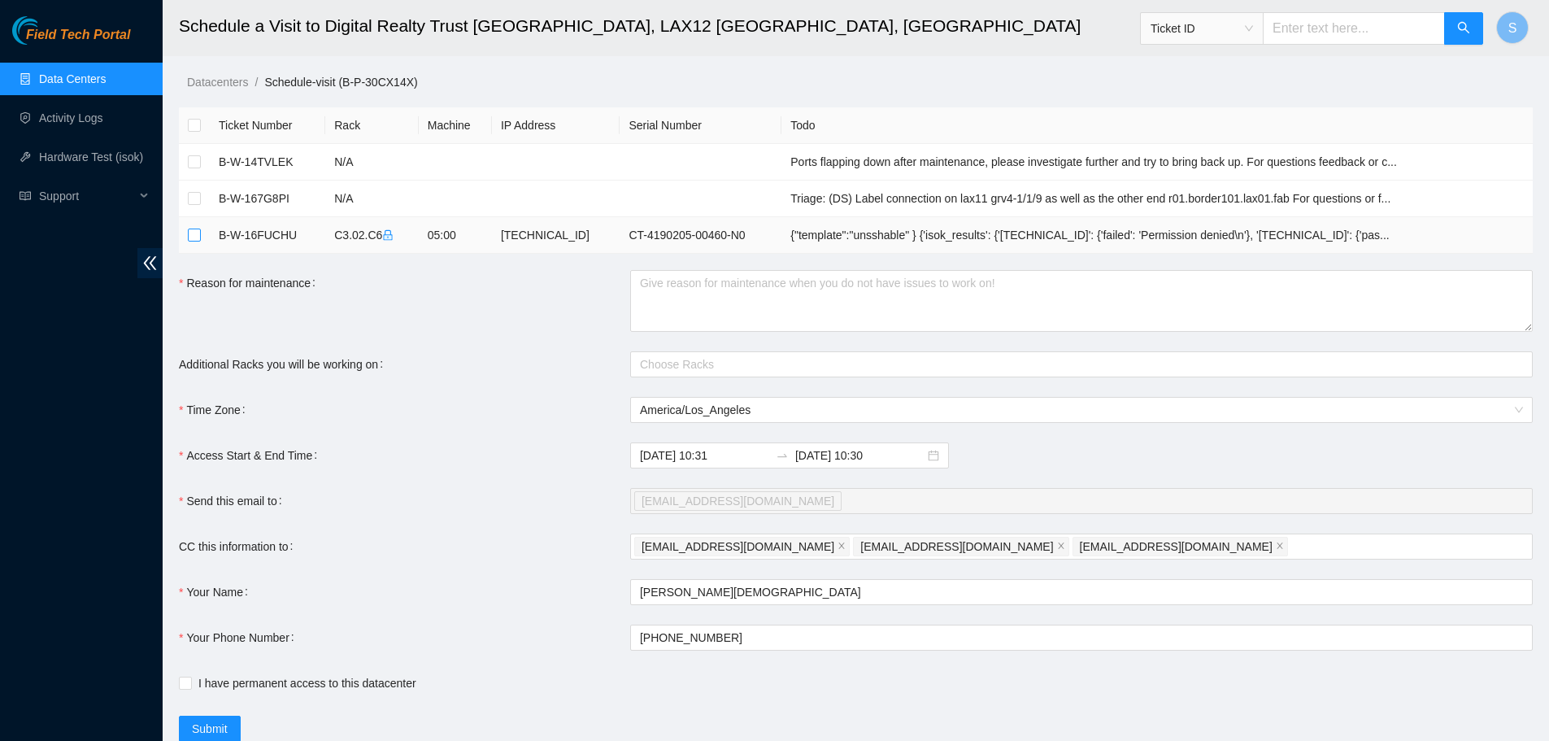
click at [195, 233] on input "checkbox" at bounding box center [194, 234] width 13 height 13
checkbox input "true"
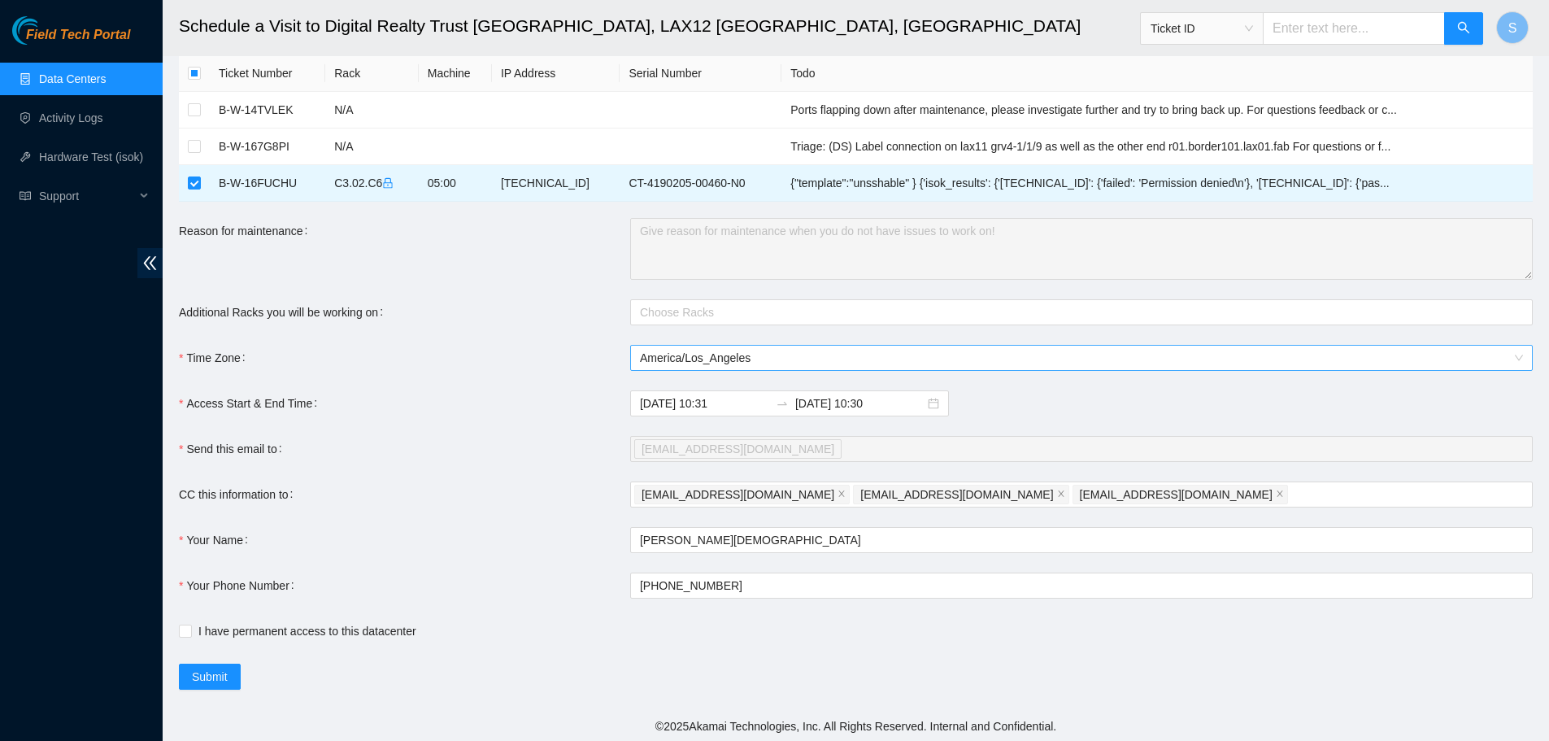
scroll to position [54, 0]
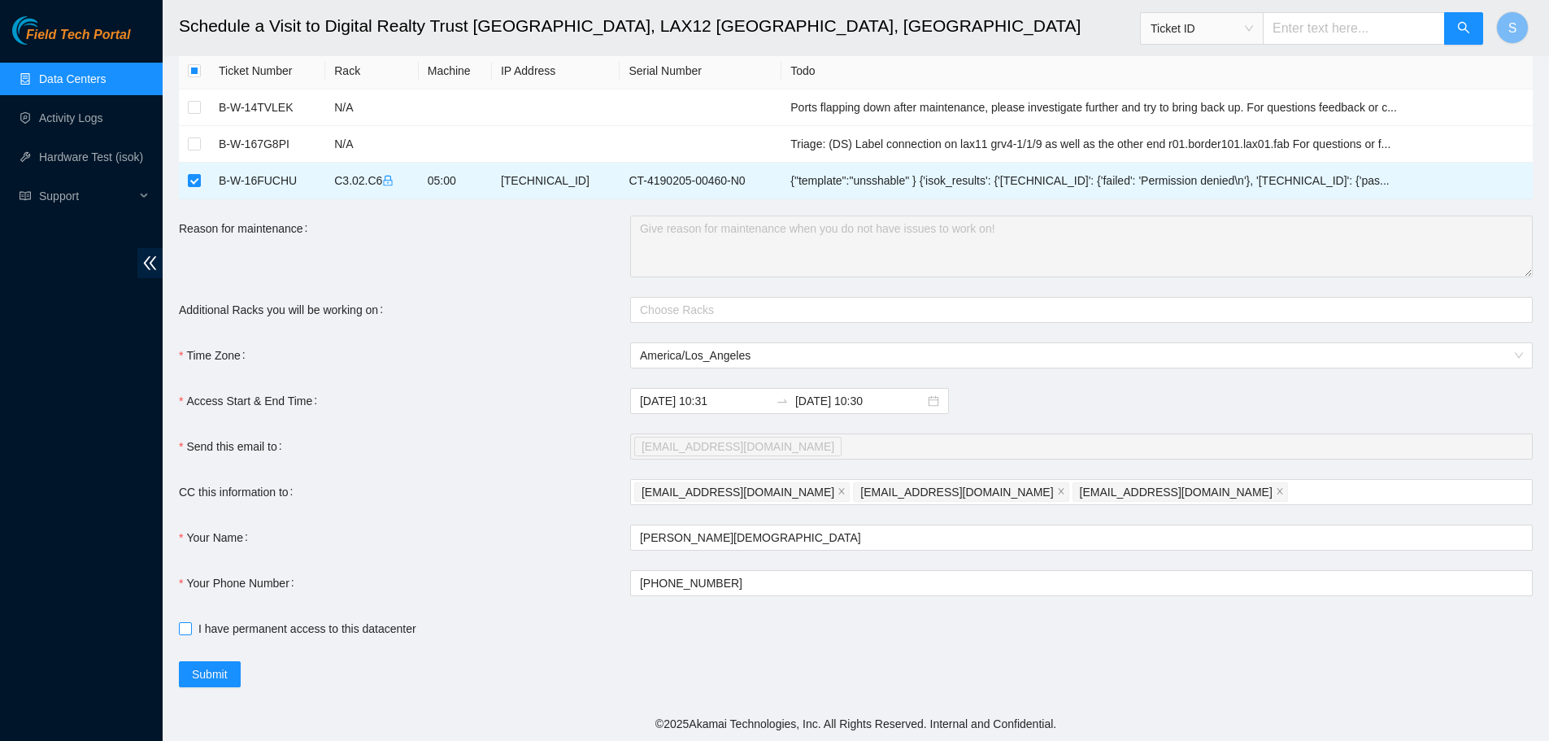
click at [186, 631] on input "I have permanent access to this datacenter" at bounding box center [184, 627] width 11 height 11
checkbox input "true"
click at [847, 399] on input "[DATE] 10:30" at bounding box center [859, 401] width 129 height 18
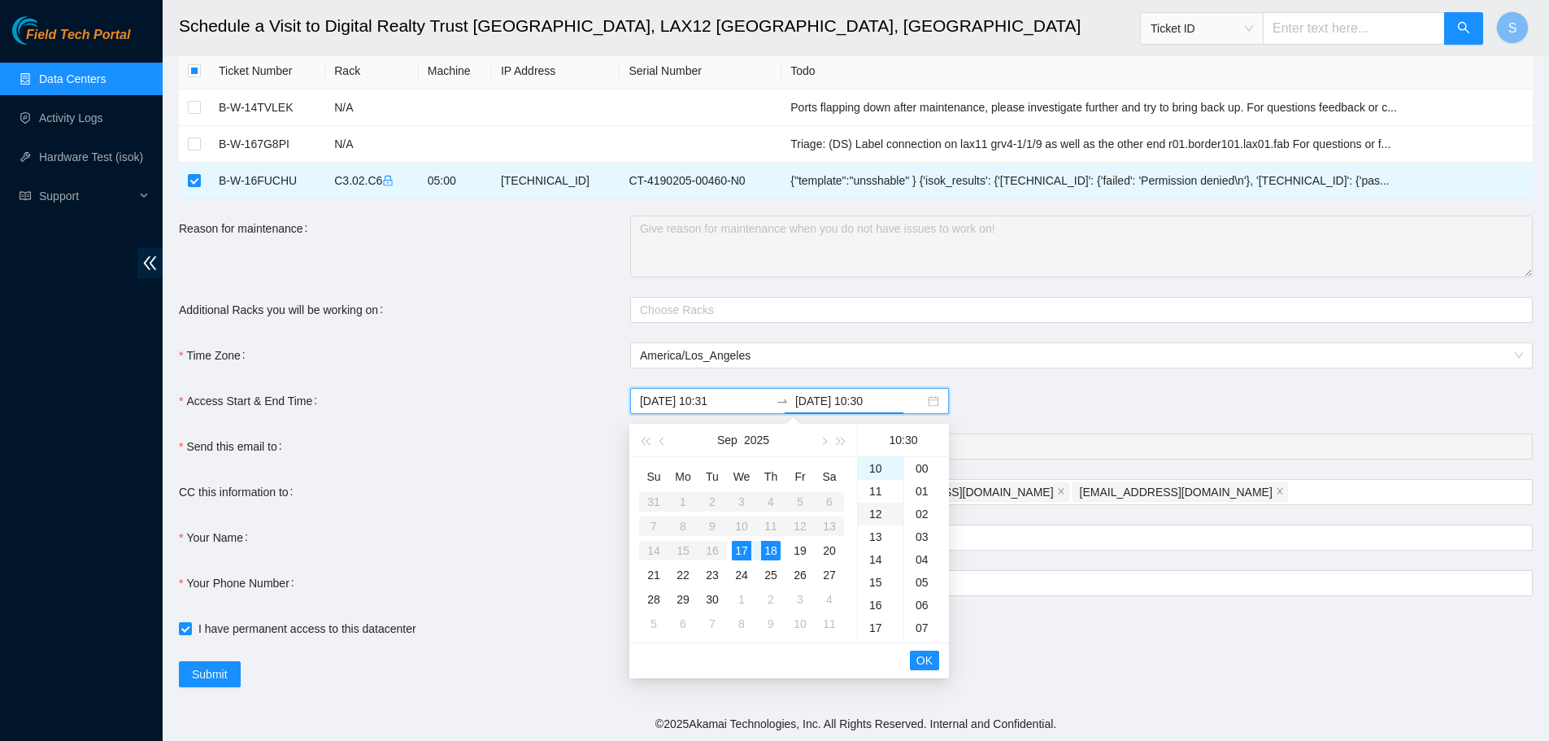
scroll to position [683, 0]
click at [750, 557] on div "17" at bounding box center [742, 551] width 20 height 20
click at [881, 602] on div "16" at bounding box center [881, 604] width 46 height 23
type input "[DATE] 16:30"
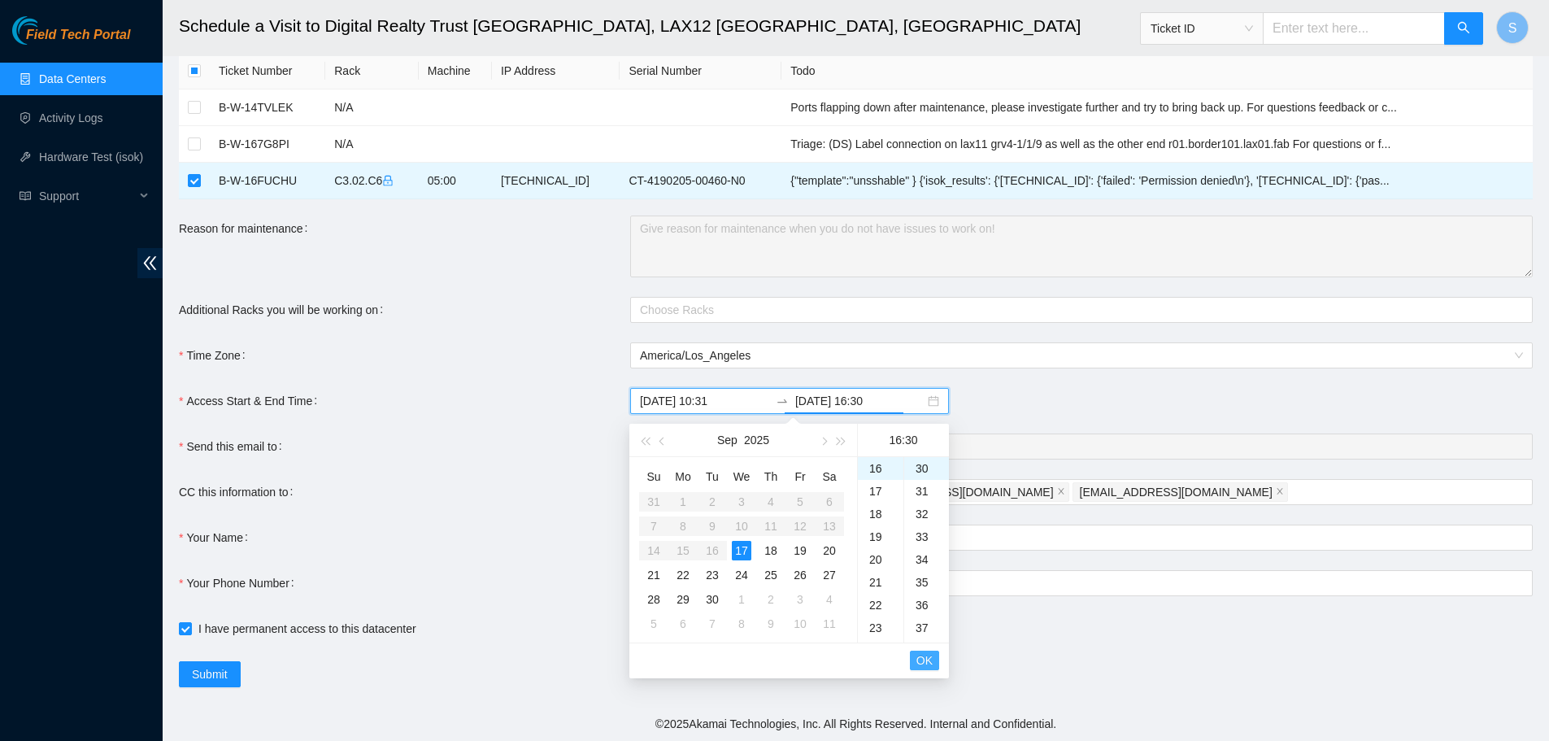
click at [925, 665] on span "OK" at bounding box center [924, 660] width 16 height 18
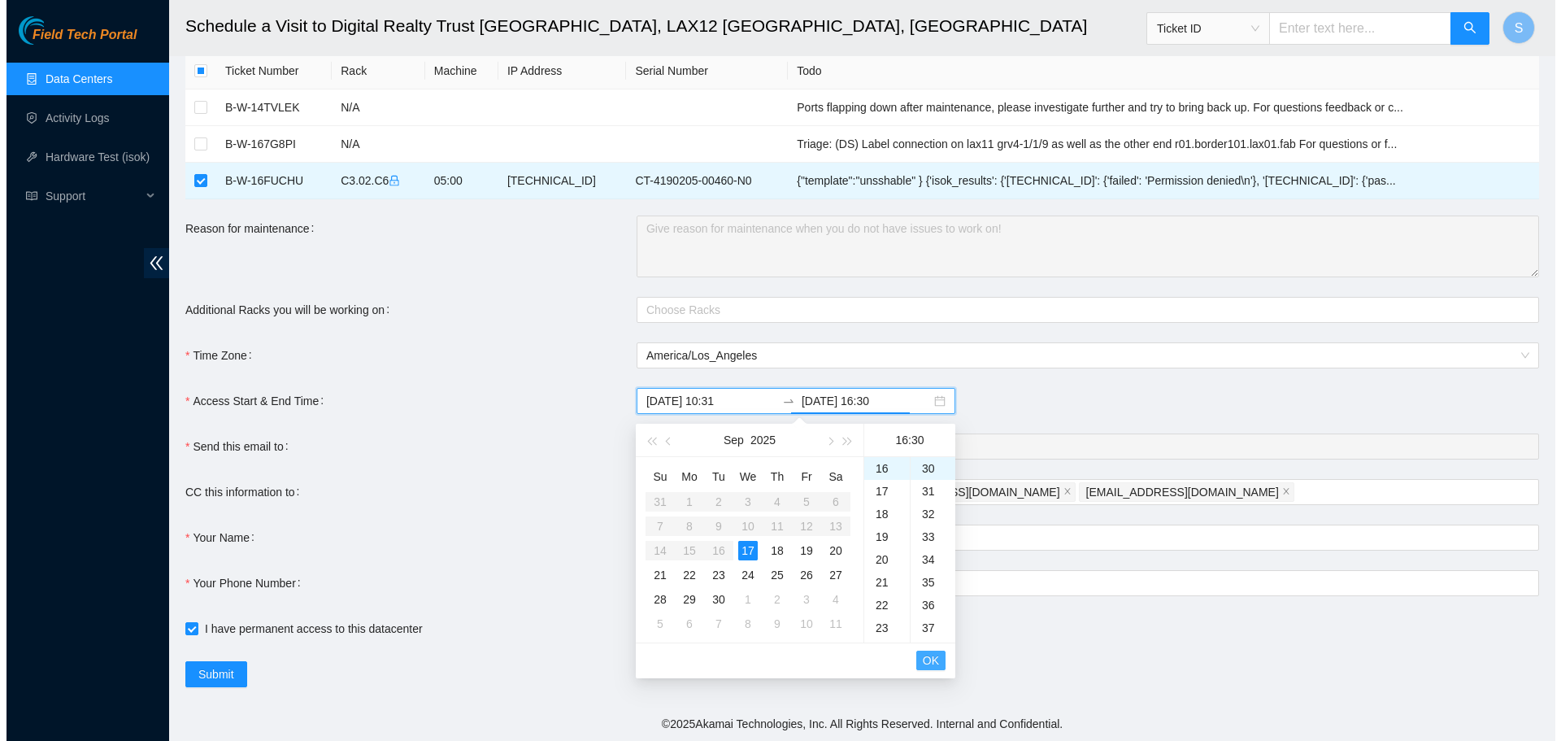
scroll to position [706, 0]
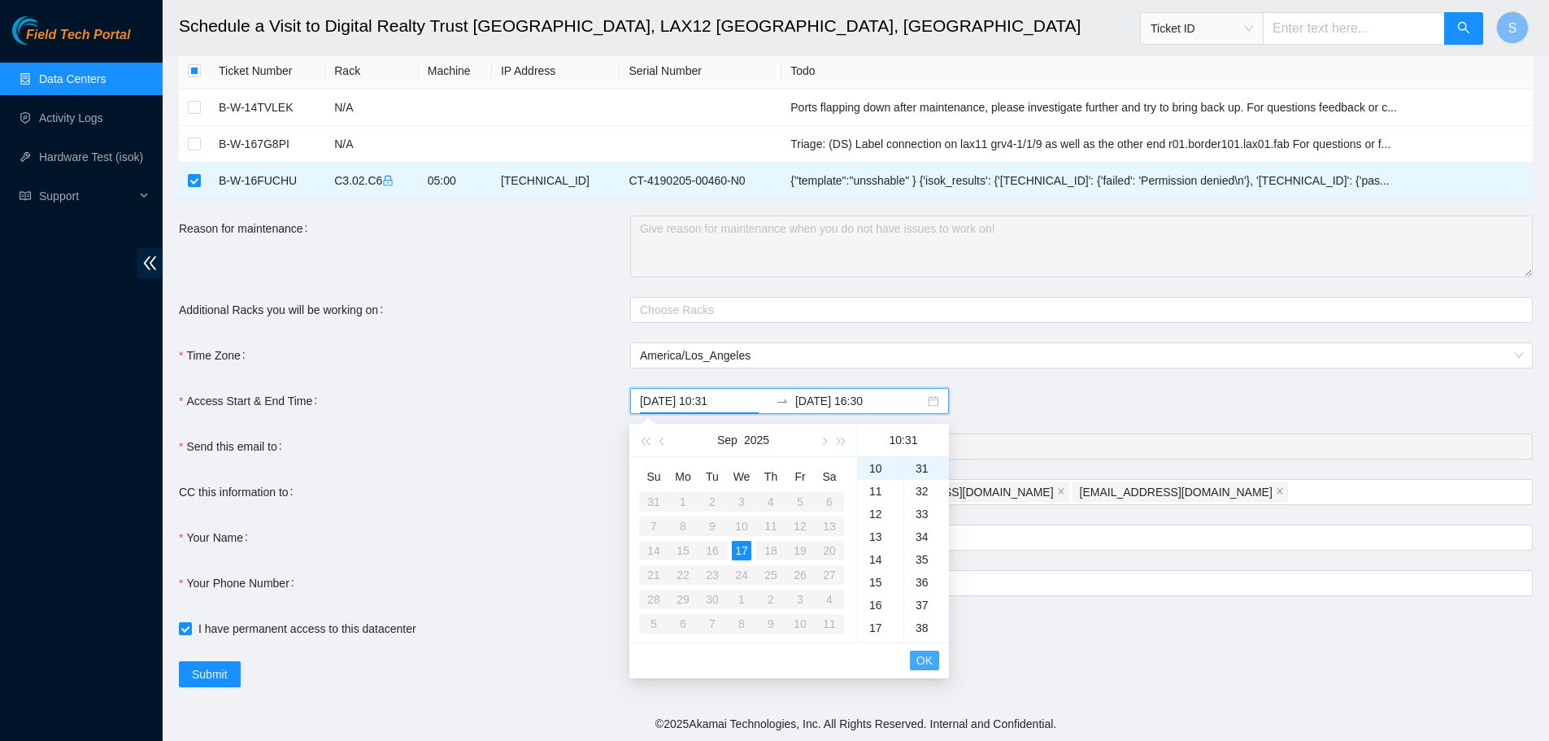
click at [925, 665] on span "OK" at bounding box center [924, 660] width 16 height 18
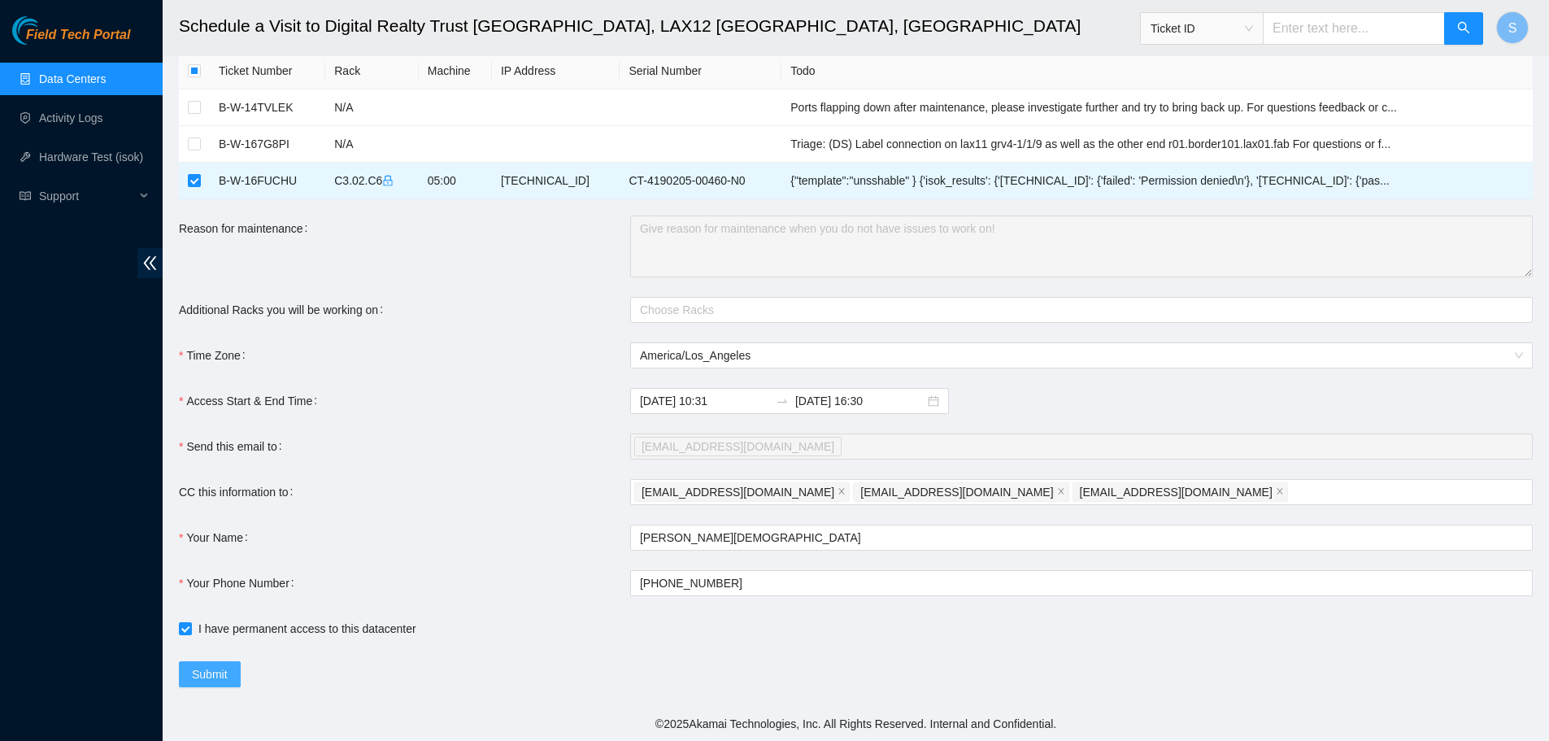
click at [225, 676] on span "Submit" at bounding box center [210, 674] width 36 height 18
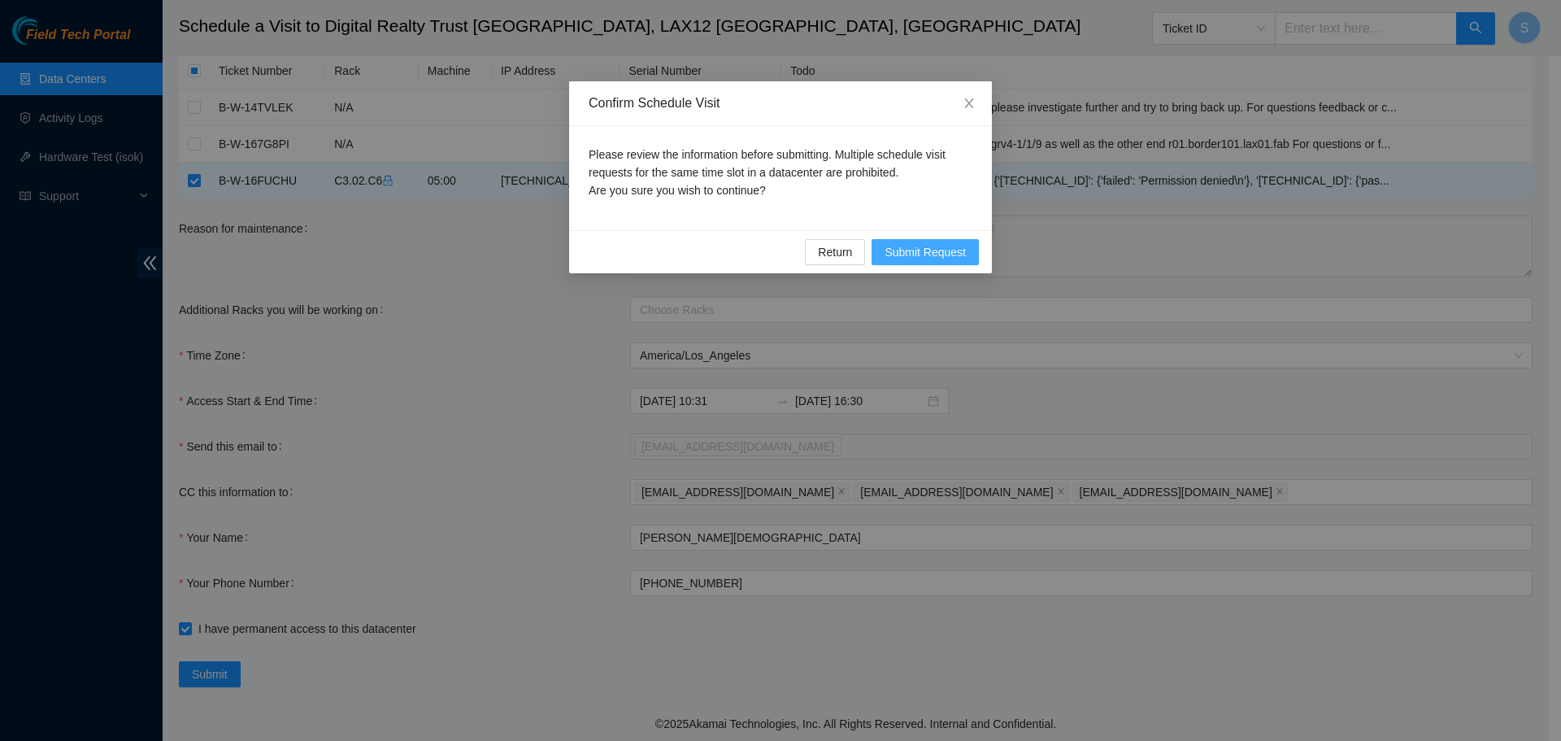
click at [954, 250] on span "Submit Request" at bounding box center [925, 252] width 81 height 18
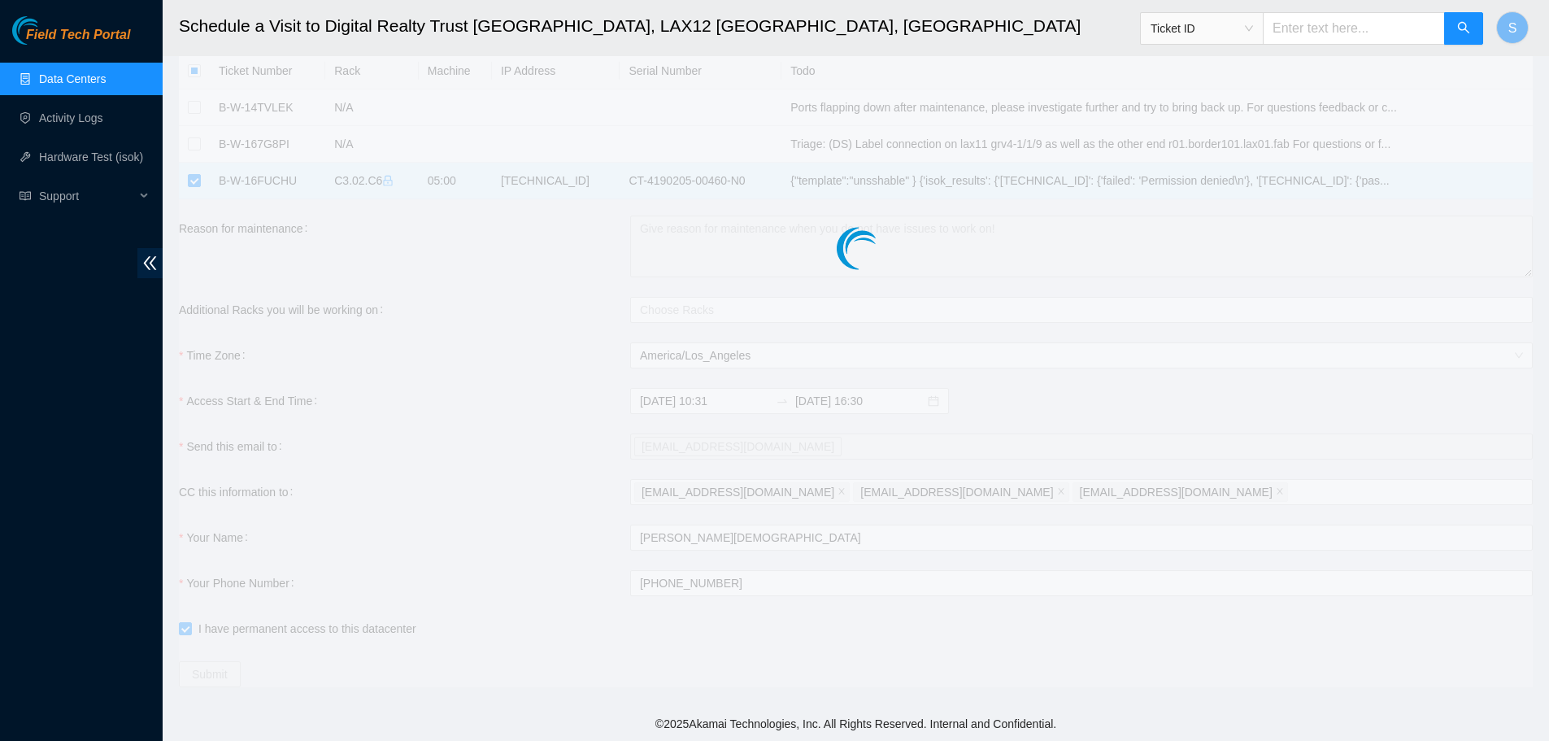
type input "[DATE] 10:32"
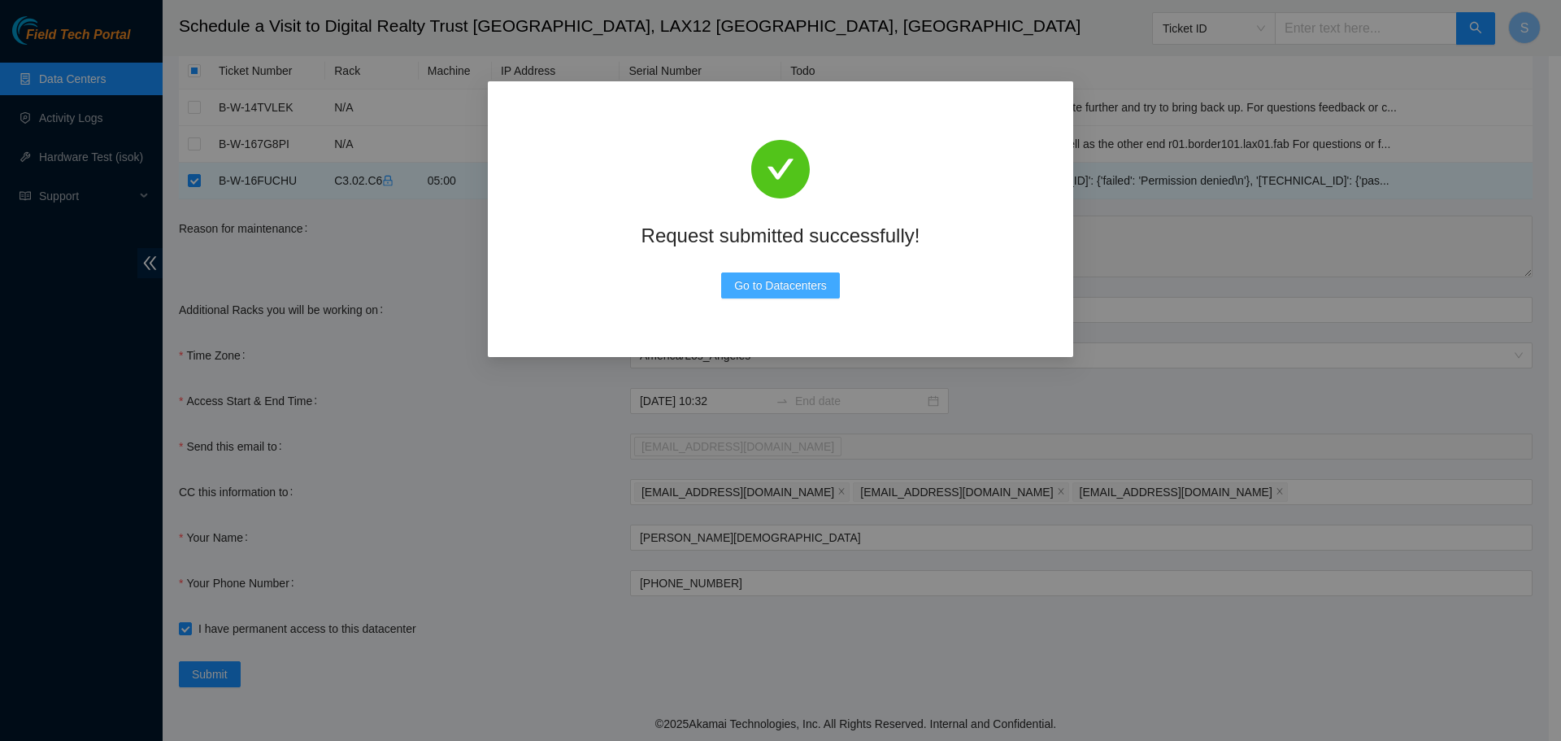
click at [826, 285] on button "Go to Datacenters" at bounding box center [780, 285] width 119 height 26
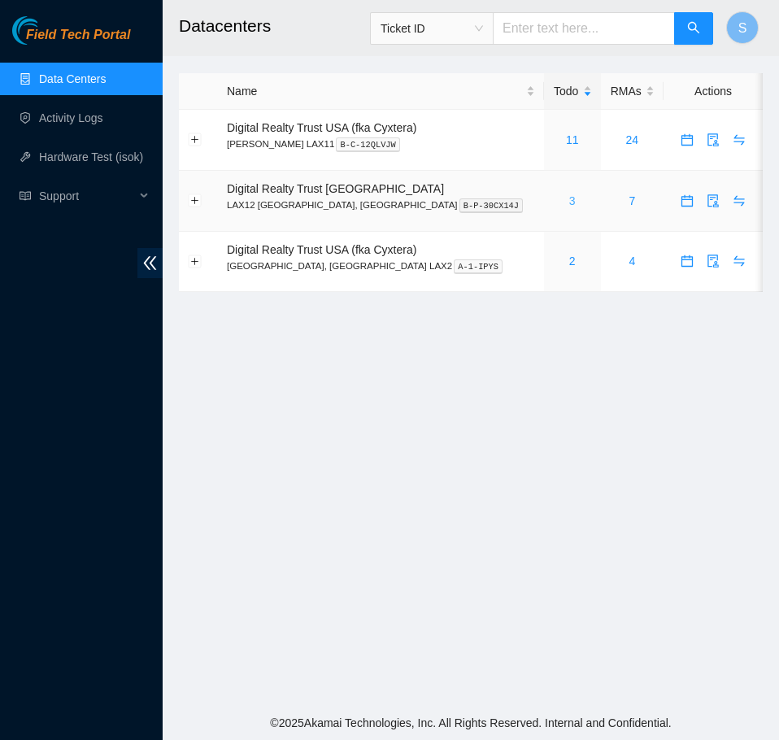
click at [569, 203] on link "3" at bounding box center [572, 200] width 7 height 13
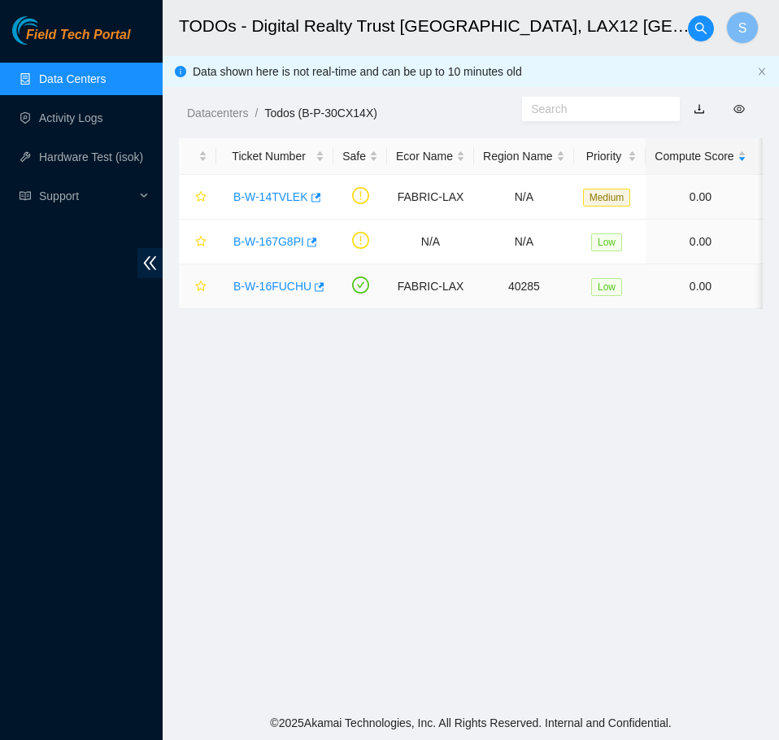
click at [259, 281] on link "B-W-16FUCHU" at bounding box center [272, 286] width 78 height 13
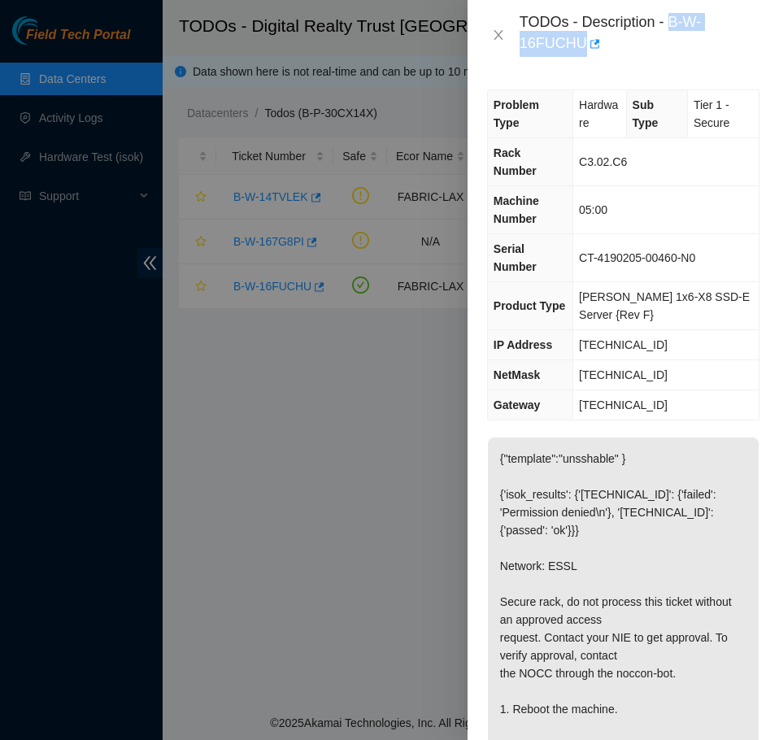
drag, startPoint x: 669, startPoint y: 25, endPoint x: 687, endPoint y: 36, distance: 20.8
click at [687, 36] on div "TODOs - Description - B-W-16FUCHU" at bounding box center [639, 35] width 240 height 44
copy div "B-W-16FUCHU"
click at [493, 28] on button "Close" at bounding box center [498, 35] width 23 height 15
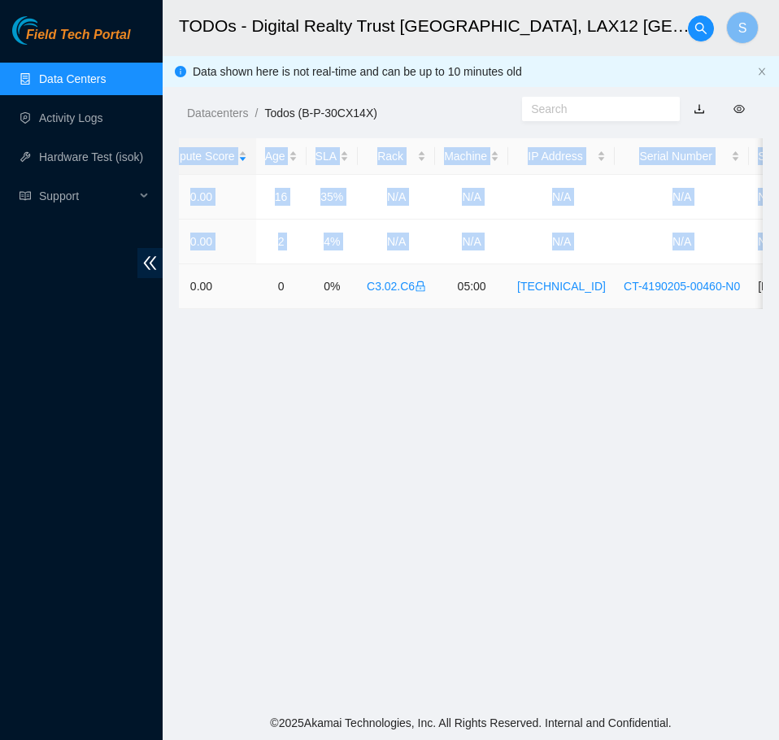
scroll to position [0, 642]
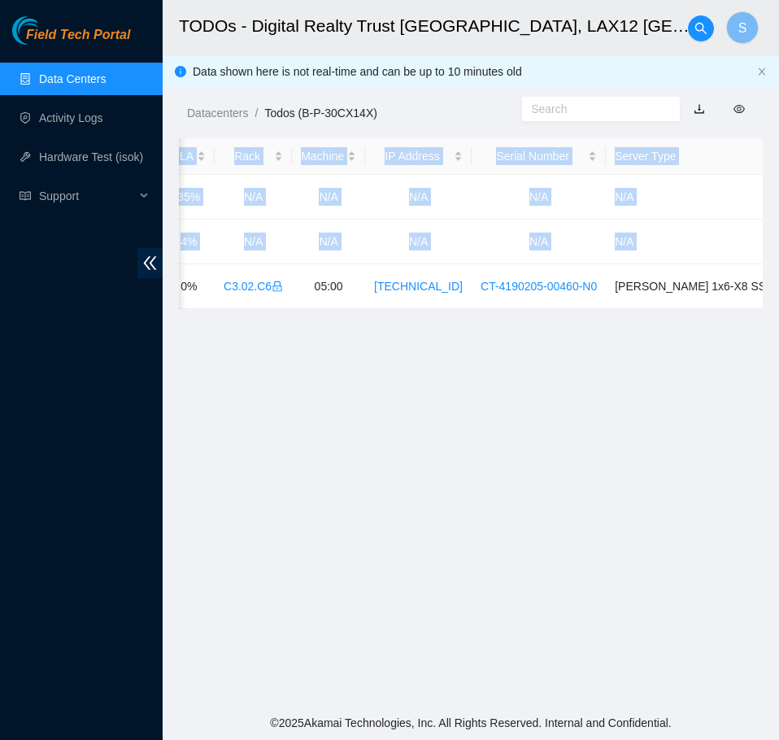
drag, startPoint x: 382, startPoint y: 288, endPoint x: 772, endPoint y: 291, distance: 390.2
click at [772, 291] on main "TODOs - Digital Realty Trust [GEOGRAPHIC_DATA], LAX12 [GEOGRAPHIC_DATA], [GEOGR…" at bounding box center [471, 353] width 616 height 706
copy table "Ticket Number Safe Ecor Name Region Name Priority Compute Score Age SLA Rack Ma…"
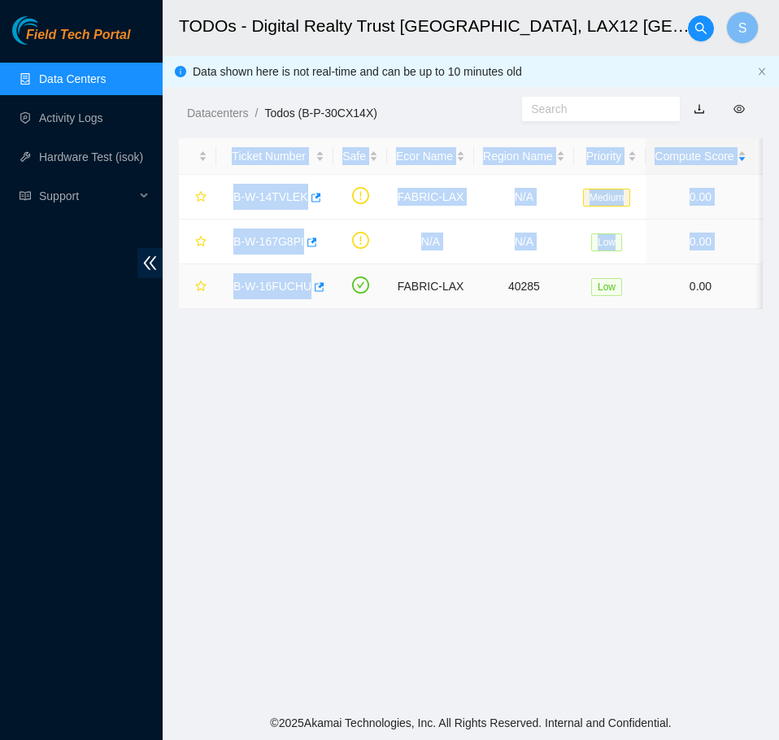
click at [247, 285] on link "B-W-16FUCHU" at bounding box center [272, 286] width 78 height 13
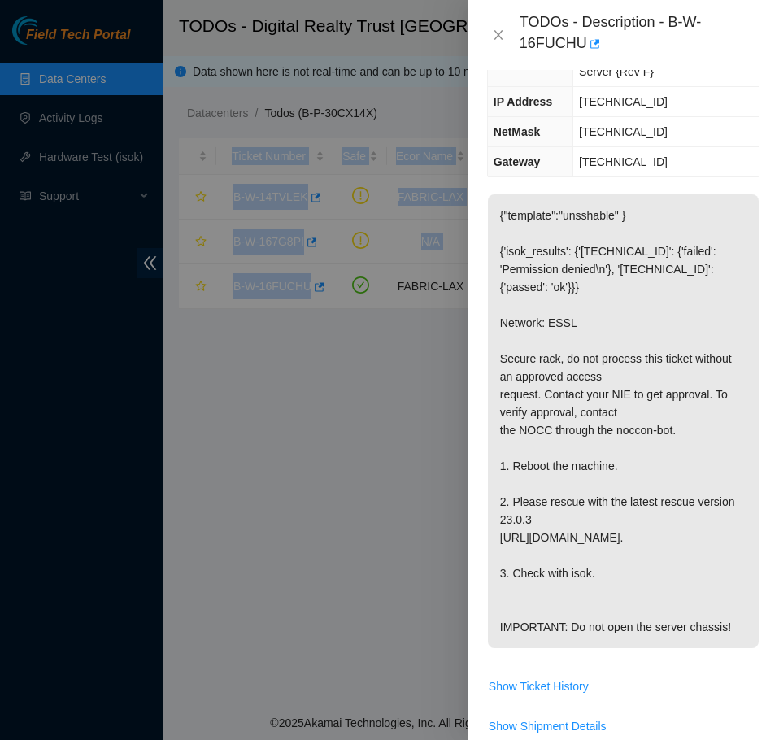
scroll to position [244, 0]
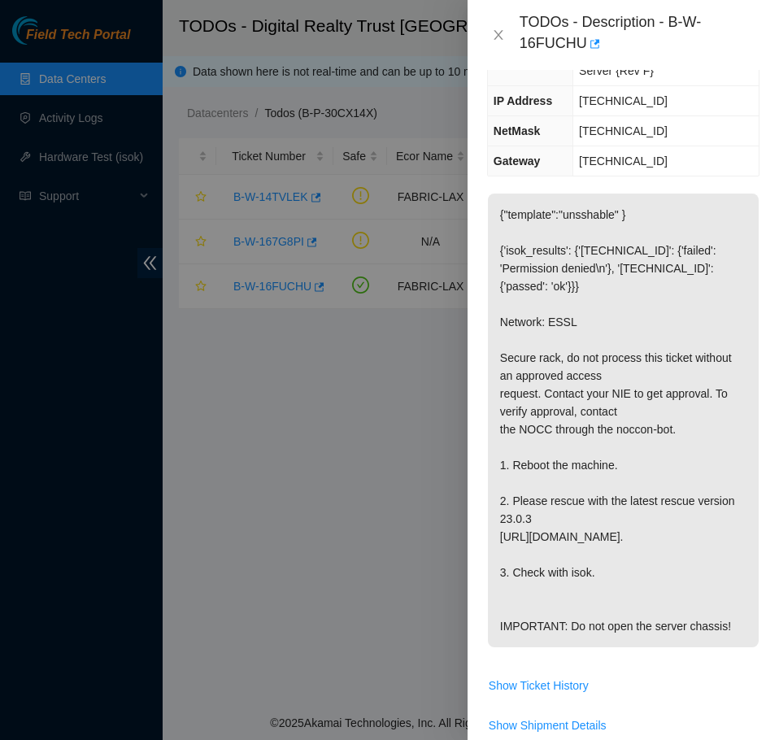
click at [684, 267] on p "{"template":"unsshable" } {'isok_results': {'[TECHNICAL_ID]': {'failed': 'Permi…" at bounding box center [623, 420] width 271 height 454
